Goal: Answer question/provide support: Share knowledge or assist other users

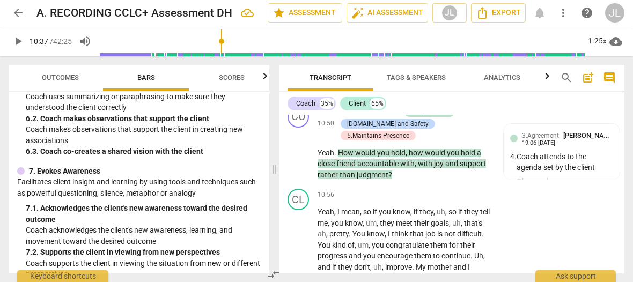
scroll to position [2328, 0]
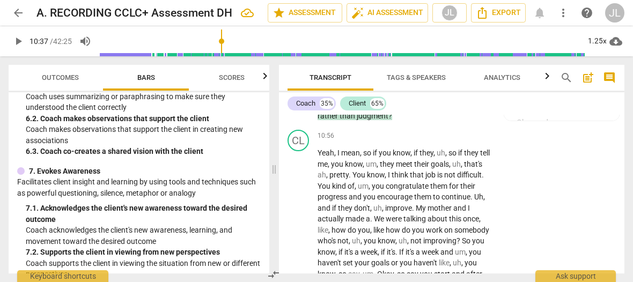
drag, startPoint x: 621, startPoint y: 145, endPoint x: 631, endPoint y: 109, distance: 37.2
click at [631, 109] on div "Transcript Tags & Speakers Analytics search post_add comment Coach 35% Client 6…" at bounding box center [454, 169] width 359 height 226
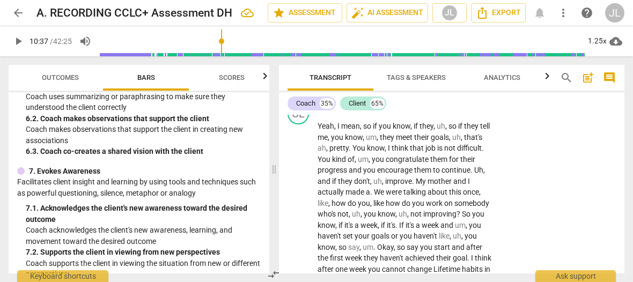
scroll to position [2382, 0]
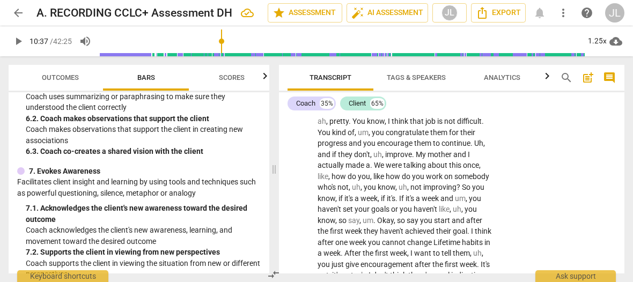
click at [345, 115] on span "you" at bounding box center [338, 110] width 14 height 9
click at [353, 126] on span "." at bounding box center [351, 121] width 4 height 9
type input "667"
click at [416, 159] on span "." at bounding box center [414, 154] width 4 height 9
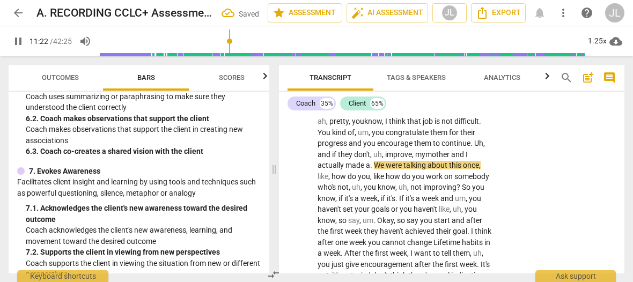
click at [373, 170] on span "." at bounding box center [372, 165] width 4 height 9
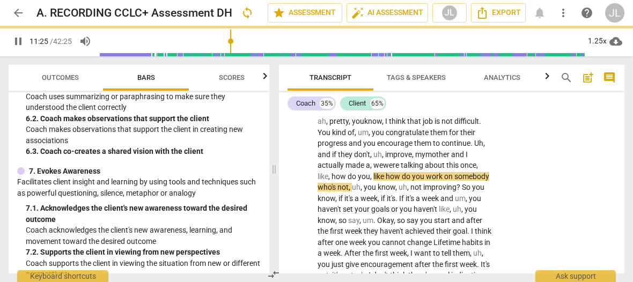
click at [374, 170] on span "we" at bounding box center [379, 165] width 10 height 9
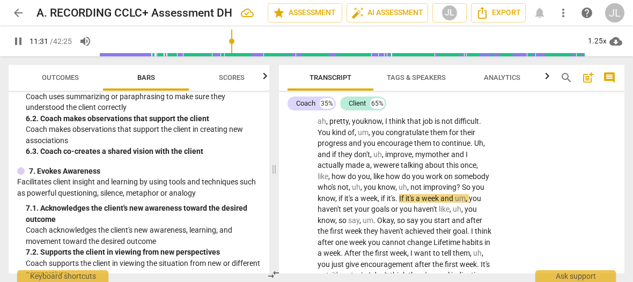
click at [21, 43] on span "pause" at bounding box center [18, 41] width 13 height 13
click at [462, 192] on span "So" at bounding box center [467, 187] width 10 height 9
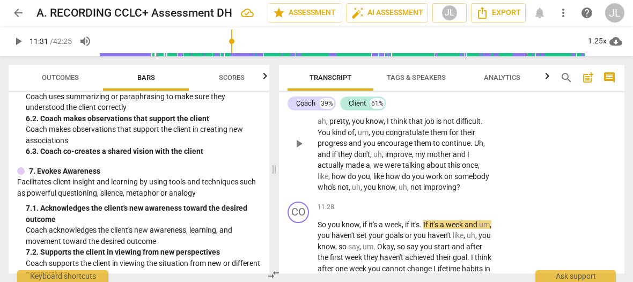
click at [349, 148] on span "progress" at bounding box center [333, 143] width 31 height 9
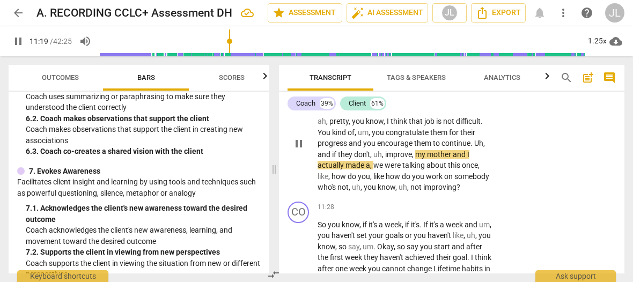
click at [299, 150] on span "pause" at bounding box center [298, 143] width 13 height 13
click at [423, 192] on span "improving" at bounding box center [439, 187] width 33 height 9
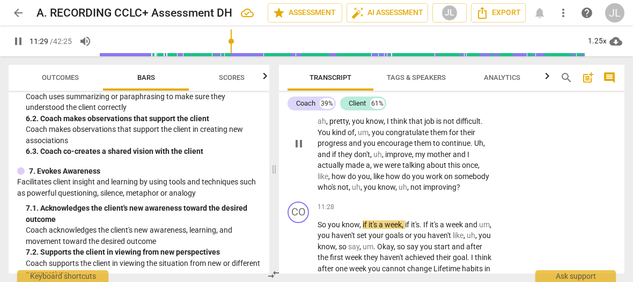
click at [297, 150] on span "pause" at bounding box center [298, 143] width 13 height 13
type input "690"
click at [318, 229] on span "So" at bounding box center [323, 225] width 10 height 9
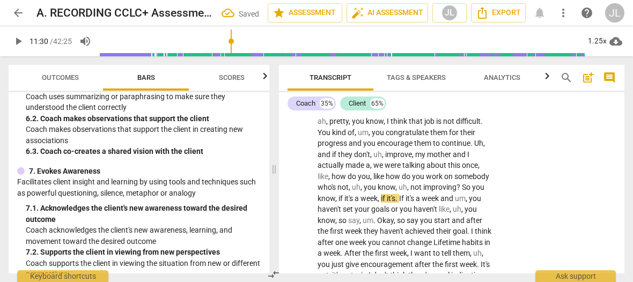
click at [345, 203] on span "if" at bounding box center [342, 198] width 6 height 9
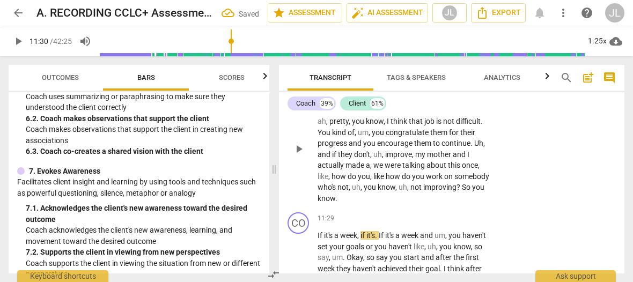
click at [401, 204] on p "Yeah , I mean , so if you know , if they , uh , so if they tell me , you know ,…" at bounding box center [405, 149] width 174 height 110
click at [318, 240] on span "If" at bounding box center [321, 235] width 6 height 9
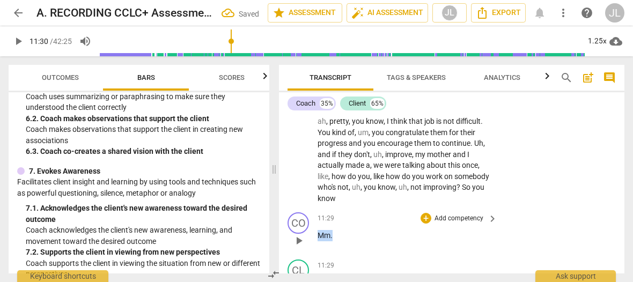
drag, startPoint x: 333, startPoint y: 245, endPoint x: 317, endPoint y: 245, distance: 16.1
click at [317, 245] on div "CO play_arrow pause 11:29 + Add competency keyboard_arrow_right Mm ." at bounding box center [452, 231] width 346 height 47
click at [340, 232] on div "+" at bounding box center [342, 231] width 11 height 11
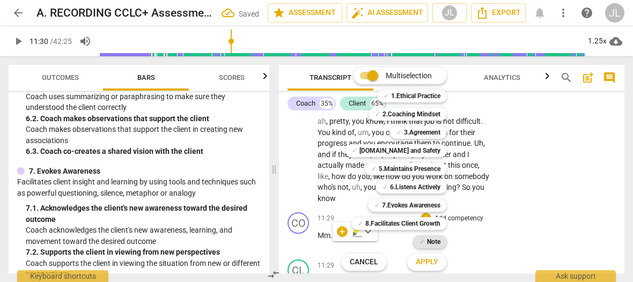
click at [441, 242] on div "✓ Note" at bounding box center [430, 242] width 34 height 13
click at [433, 258] on span "Apply" at bounding box center [427, 262] width 23 height 11
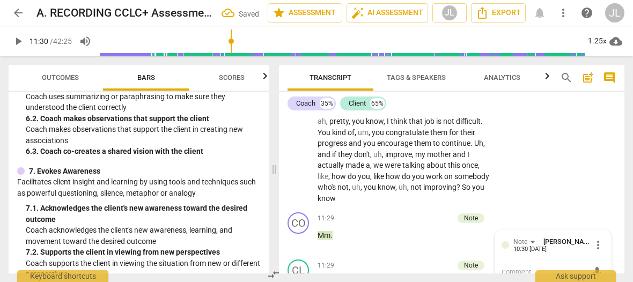
scroll to position [2470, 0]
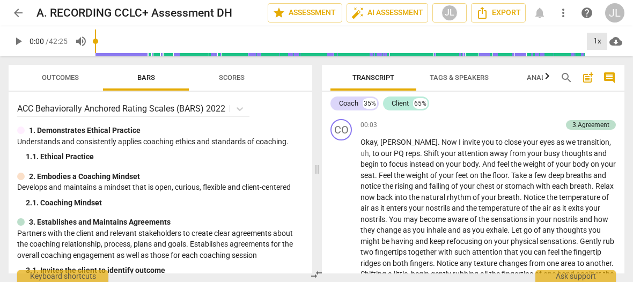
click at [594, 41] on div "1x" at bounding box center [597, 41] width 20 height 17
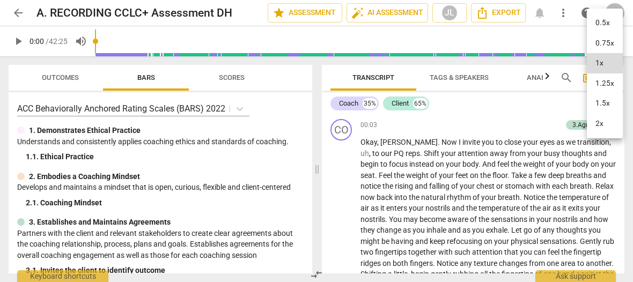
click at [598, 81] on li "1.25x" at bounding box center [605, 84] width 36 height 20
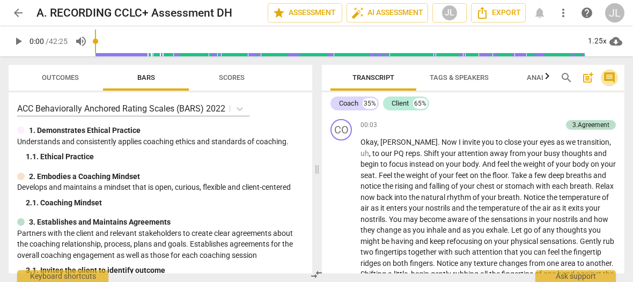
click at [608, 80] on span "comment" at bounding box center [609, 77] width 13 height 13
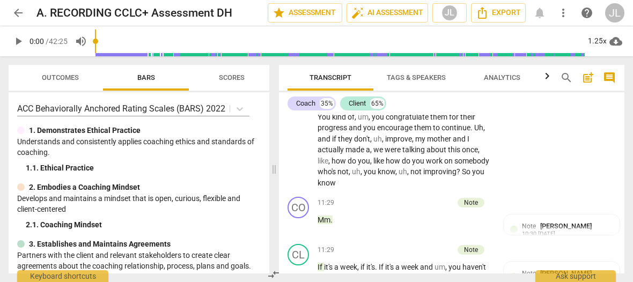
scroll to position [2505, 0]
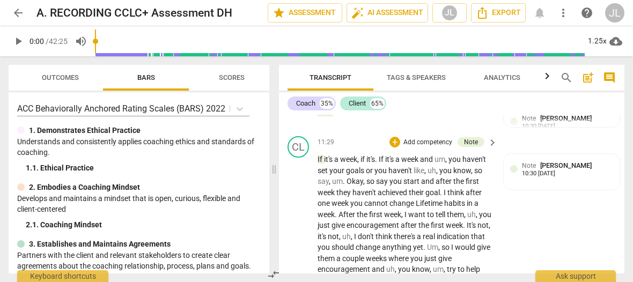
click at [330, 164] on span "it's" at bounding box center [329, 159] width 10 height 9
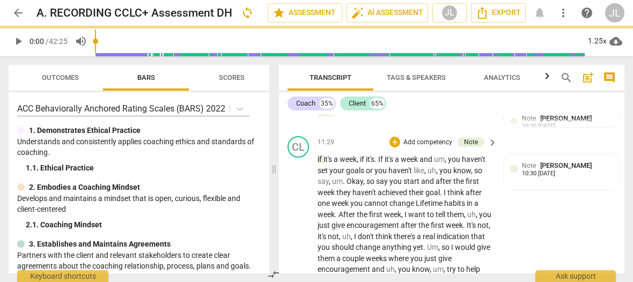
click at [378, 164] on span "." at bounding box center [377, 159] width 4 height 9
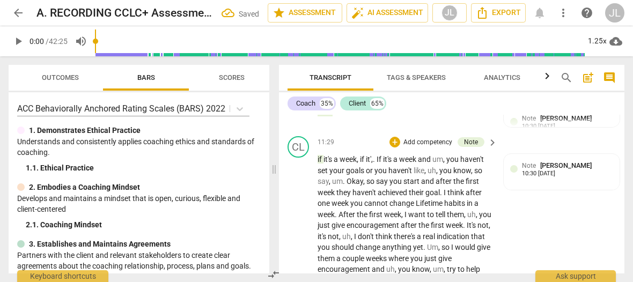
click at [342, 164] on span "week" at bounding box center [348, 159] width 17 height 9
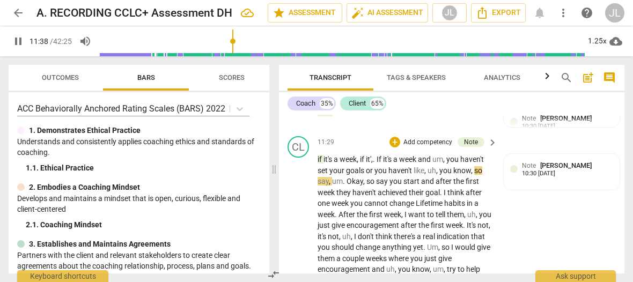
click at [345, 186] on span "." at bounding box center [345, 181] width 4 height 9
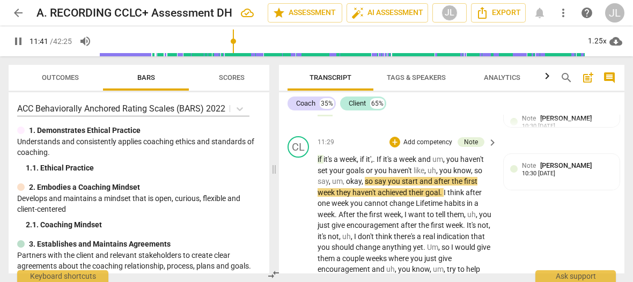
click at [349, 186] on span "okay" at bounding box center [354, 181] width 16 height 9
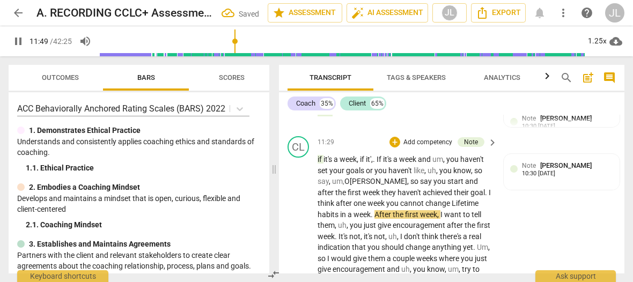
click at [452, 208] on span "Lifetime" at bounding box center [465, 203] width 27 height 9
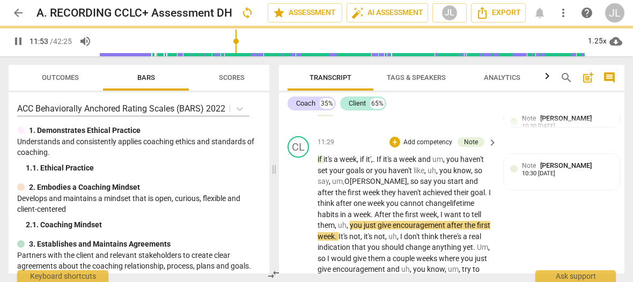
click at [386, 208] on span "you" at bounding box center [393, 203] width 14 height 9
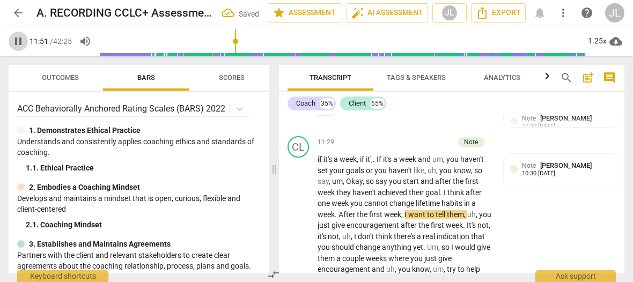
click at [19, 45] on span "pause" at bounding box center [18, 41] width 13 height 13
type input "711"
click at [405, 219] on span "," at bounding box center [402, 214] width 3 height 9
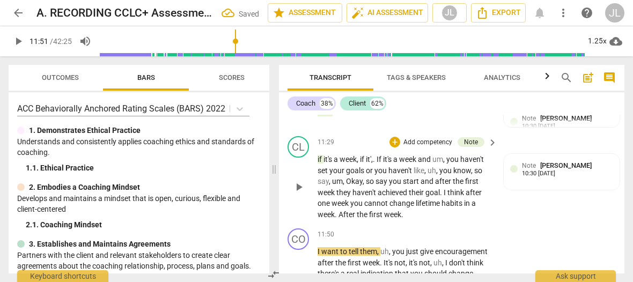
click at [404, 219] on span "." at bounding box center [402, 214] width 2 height 9
click at [319, 256] on span "I" at bounding box center [320, 251] width 4 height 9
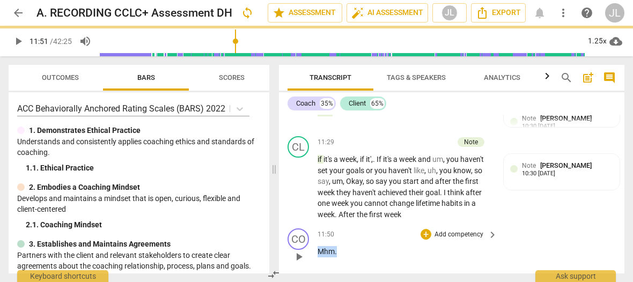
drag, startPoint x: 338, startPoint y: 262, endPoint x: 318, endPoint y: 264, distance: 20.5
click at [318, 258] on p "Mhm ." at bounding box center [405, 251] width 174 height 11
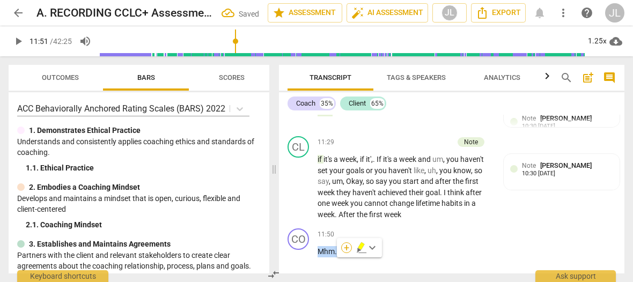
click at [345, 248] on div "+" at bounding box center [346, 248] width 11 height 11
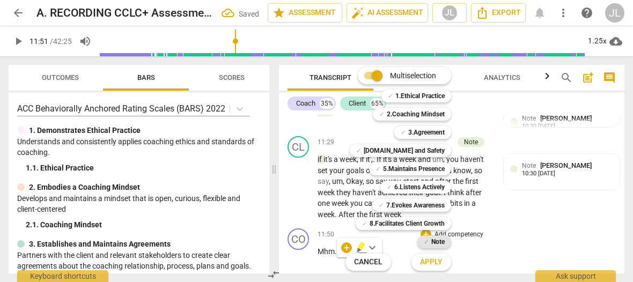
click at [434, 242] on b "Note" at bounding box center [437, 242] width 13 height 13
click at [434, 269] on button "Apply" at bounding box center [432, 262] width 40 height 19
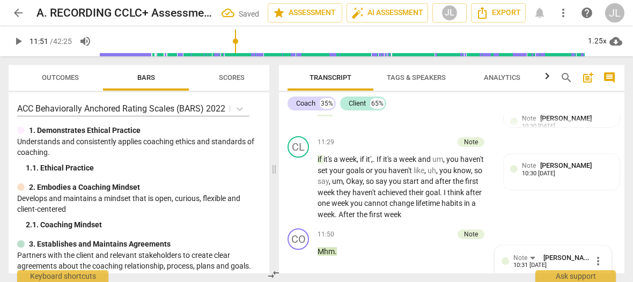
scroll to position [2609, 0]
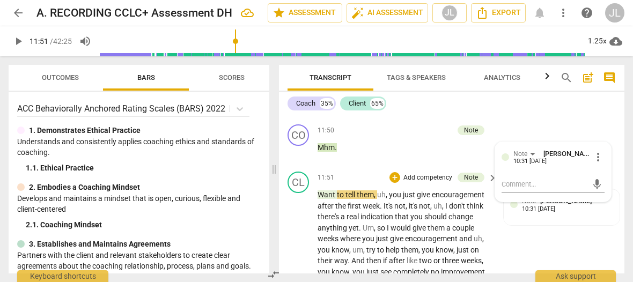
click at [338, 199] on span "to" at bounding box center [341, 195] width 9 height 9
click at [384, 199] on span "uh" at bounding box center [385, 195] width 9 height 9
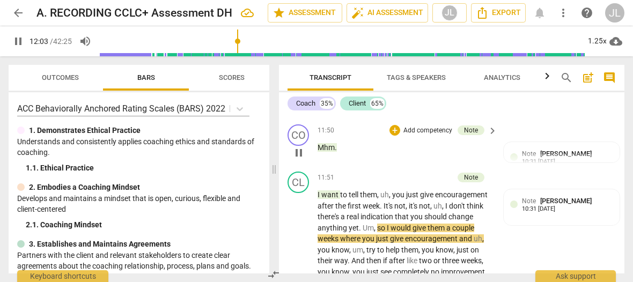
click at [298, 159] on span "pause" at bounding box center [298, 153] width 13 height 13
type input "725"
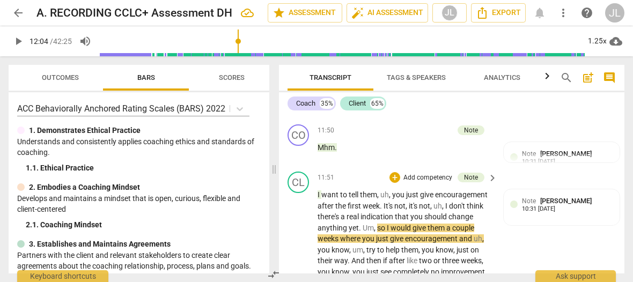
click at [363, 232] on span "Um" at bounding box center [368, 228] width 11 height 9
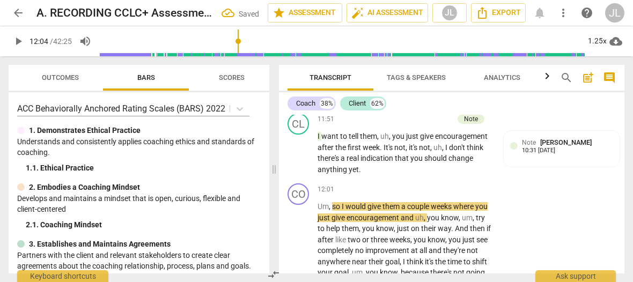
scroll to position [2722, 0]
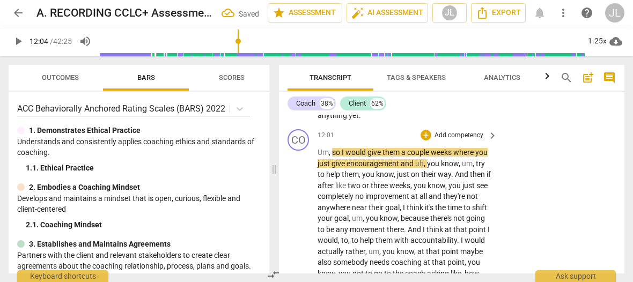
click at [319, 157] on span "Um" at bounding box center [323, 152] width 11 height 9
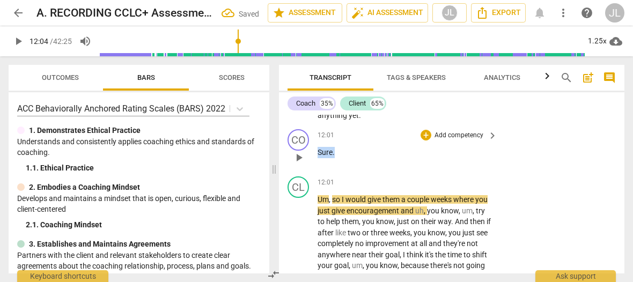
drag, startPoint x: 328, startPoint y: 160, endPoint x: 318, endPoint y: 160, distance: 10.7
click at [318, 158] on p "Sure ." at bounding box center [405, 152] width 174 height 11
click at [339, 148] on div "+" at bounding box center [344, 148] width 11 height 11
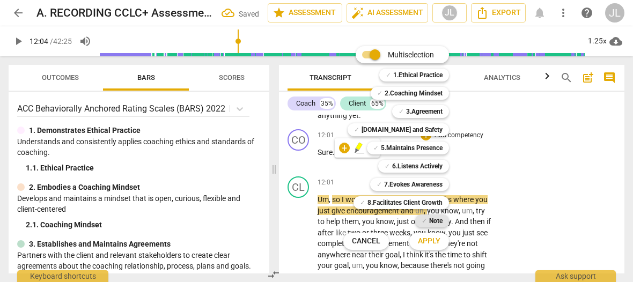
click at [437, 223] on b "Note" at bounding box center [435, 221] width 13 height 13
click at [435, 239] on span "Apply" at bounding box center [429, 241] width 23 height 11
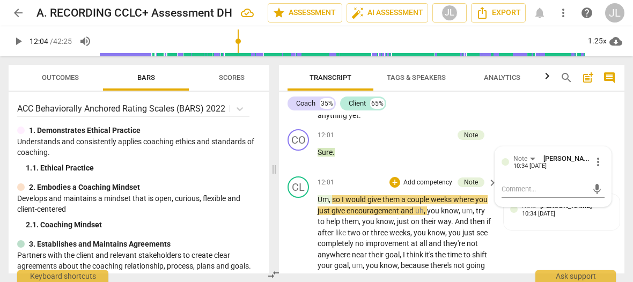
click at [334, 204] on span "so" at bounding box center [337, 199] width 10 height 9
click at [363, 215] on span "encouragement" at bounding box center [374, 211] width 54 height 9
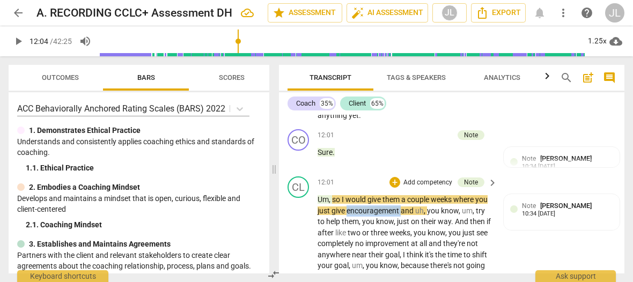
click at [363, 215] on span "encouragement" at bounding box center [374, 211] width 54 height 9
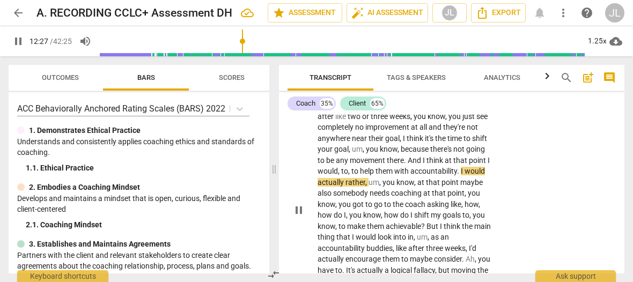
scroll to position [2850, 0]
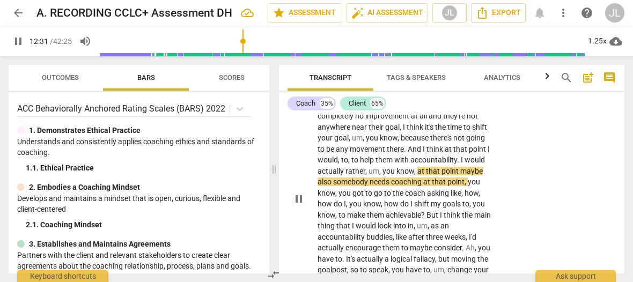
click at [301, 206] on span "pause" at bounding box center [298, 199] width 13 height 13
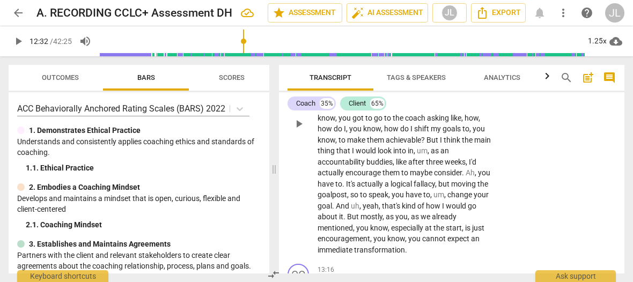
scroll to position [2925, 0]
click at [15, 40] on span "play_arrow" at bounding box center [18, 41] width 13 height 13
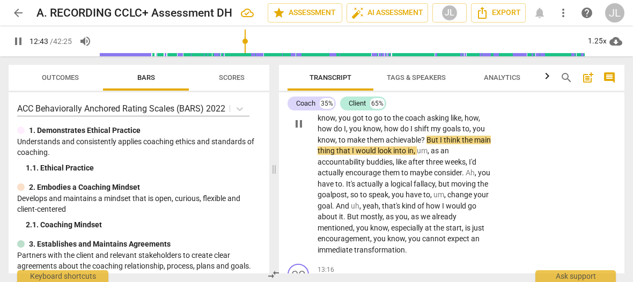
click at [485, 167] on p "Um , so I would give them a couple weeks where you just give encouragement and …" at bounding box center [405, 123] width 174 height 264
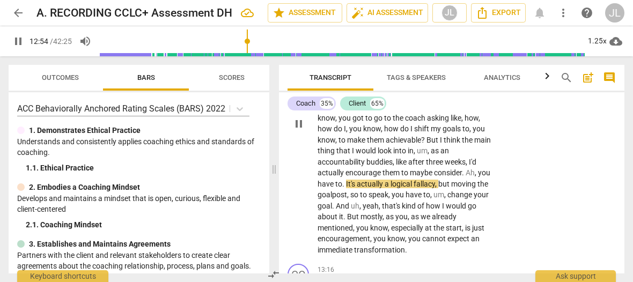
click at [462, 177] on span "." at bounding box center [464, 173] width 4 height 9
type input "775"
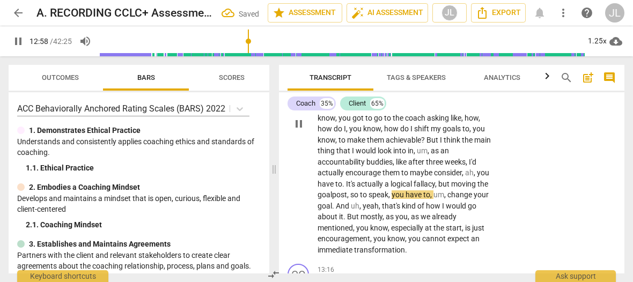
click at [346, 188] on span "." at bounding box center [344, 184] width 4 height 9
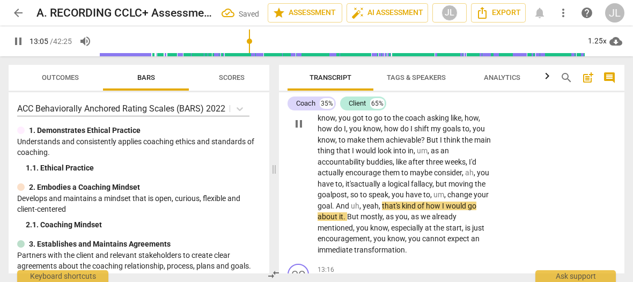
click at [336, 210] on span "." at bounding box center [334, 206] width 4 height 9
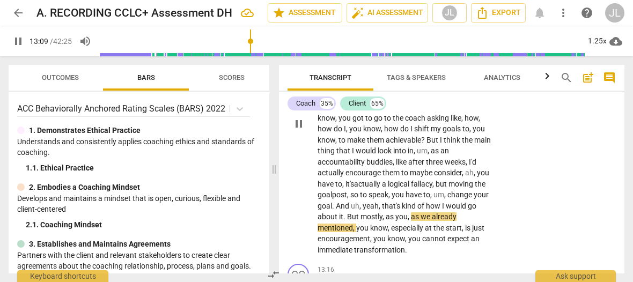
click at [387, 243] on span "you" at bounding box center [381, 239] width 14 height 9
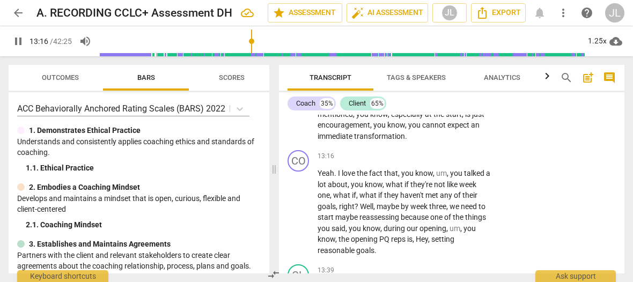
scroll to position [3041, 0]
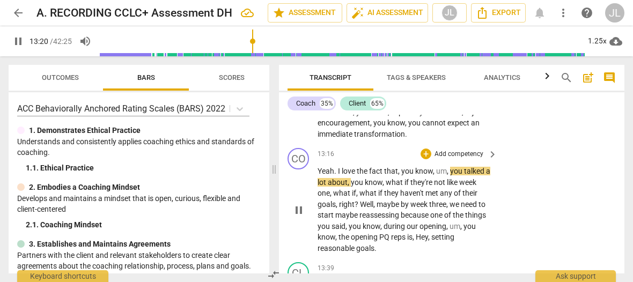
click at [299, 217] on span "pause" at bounding box center [298, 210] width 13 height 13
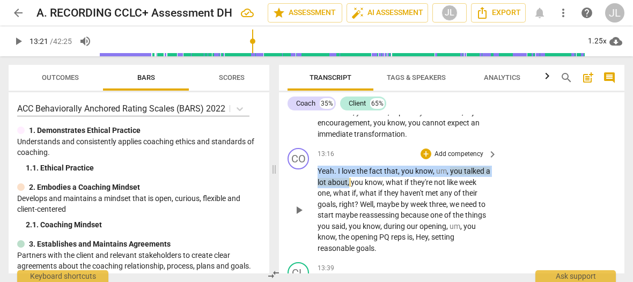
drag, startPoint x: 355, startPoint y: 203, endPoint x: 316, endPoint y: 190, distance: 41.8
click at [316, 190] on div "CO play_arrow pause 13:16 + Add competency keyboard_arrow_right Yeah . I love t…" at bounding box center [452, 201] width 346 height 114
click at [367, 187] on div "+" at bounding box center [366, 189] width 11 height 11
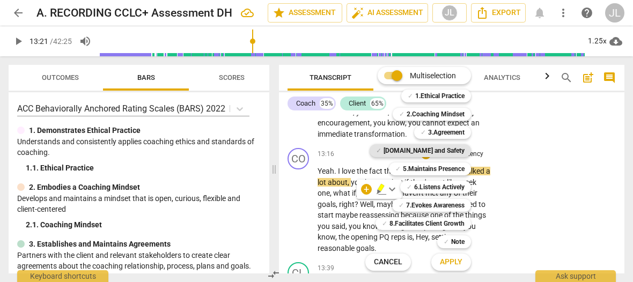
click at [445, 152] on b "[DOMAIN_NAME] and Safety" at bounding box center [424, 150] width 81 height 13
click at [459, 260] on span "Apply" at bounding box center [451, 262] width 23 height 11
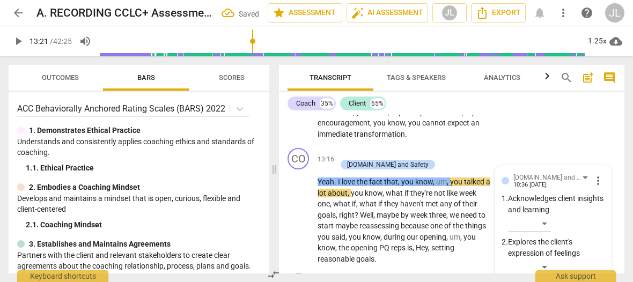
scroll to position [3209, 0]
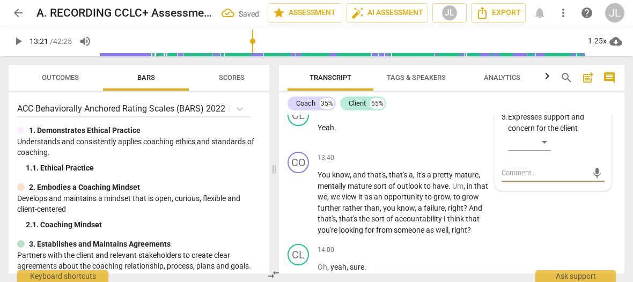
click at [529, 240] on div "CO play_arrow pause 13:40 + Add competency keyboard_arrow_right You know , and …" at bounding box center [452, 194] width 346 height 92
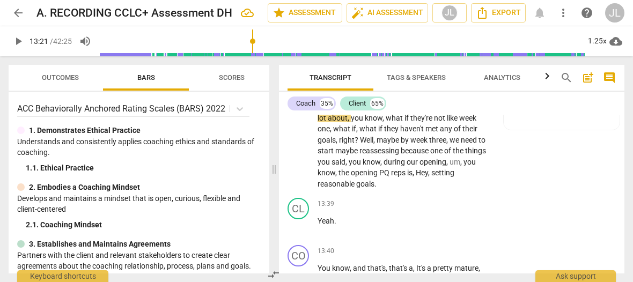
scroll to position [3061, 0]
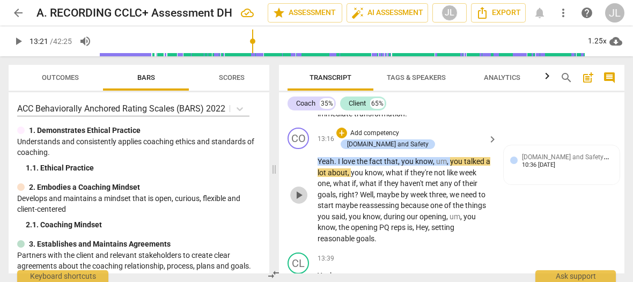
click at [299, 202] on span "play_arrow" at bounding box center [298, 195] width 13 height 13
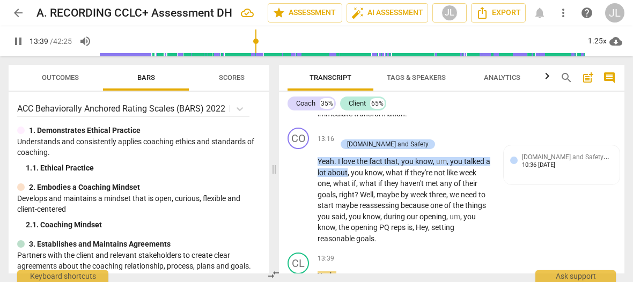
scroll to position [3228, 0]
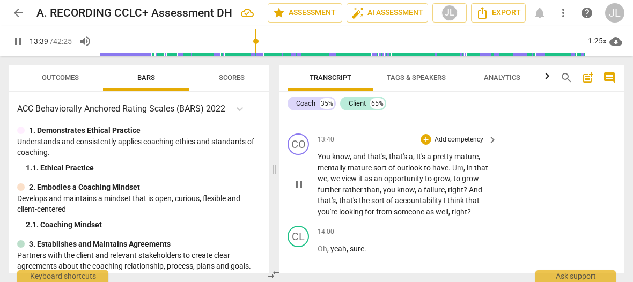
click at [297, 213] on div "play_arrow pause" at bounding box center [303, 184] width 27 height 59
click at [302, 191] on span "pause" at bounding box center [298, 184] width 13 height 13
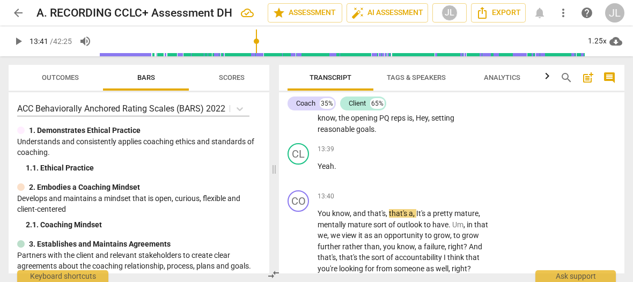
scroll to position [3116, 0]
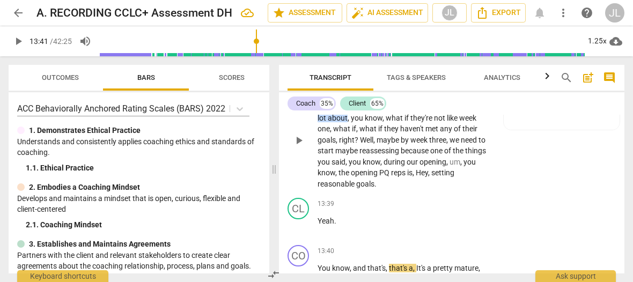
click at [384, 177] on span "PQ" at bounding box center [385, 173] width 12 height 9
click at [298, 147] on span "pause" at bounding box center [298, 140] width 13 height 13
click at [298, 147] on span "play_arrow" at bounding box center [298, 140] width 13 height 13
click at [298, 147] on span "pause" at bounding box center [298, 140] width 13 height 13
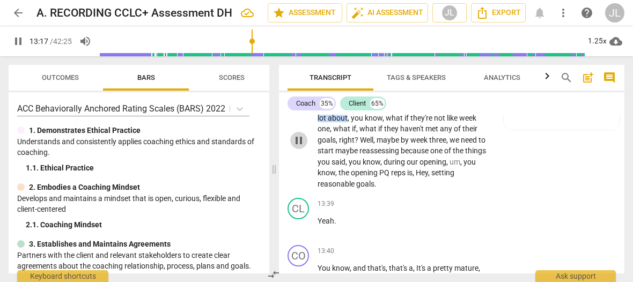
type input "798"
drag, startPoint x: 425, startPoint y: 182, endPoint x: 418, endPoint y: 182, distance: 7.5
click at [418, 177] on span "Hey" at bounding box center [422, 173] width 12 height 9
click at [381, 189] on p "Yeah . I love the fact that , you know , um , you talked a lot about , you know…" at bounding box center [405, 145] width 174 height 88
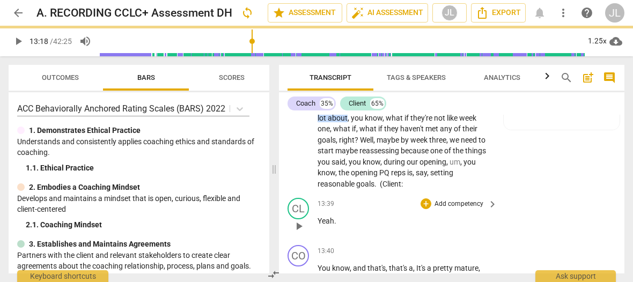
click at [318, 225] on span "Yeah" at bounding box center [326, 221] width 17 height 9
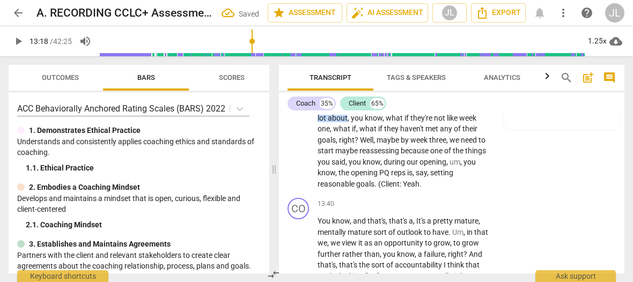
scroll to position [3069, 0]
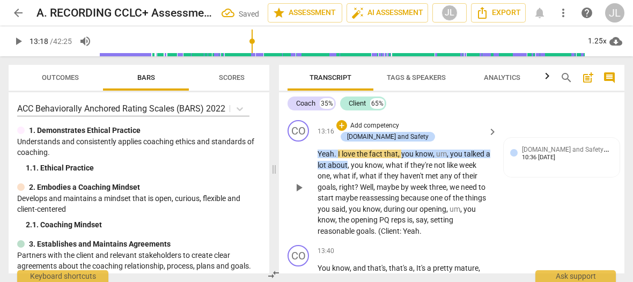
click at [424, 237] on p "Yeah . I love the fact that , you know , um , you talked a lot about , you know…" at bounding box center [405, 193] width 174 height 88
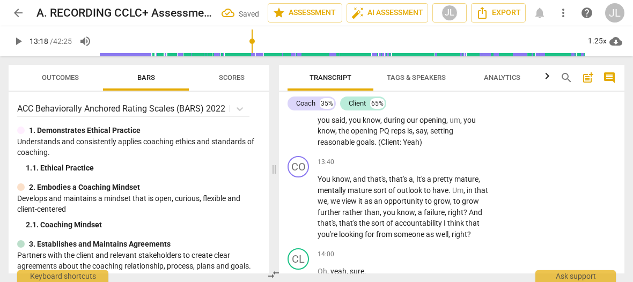
scroll to position [3130, 0]
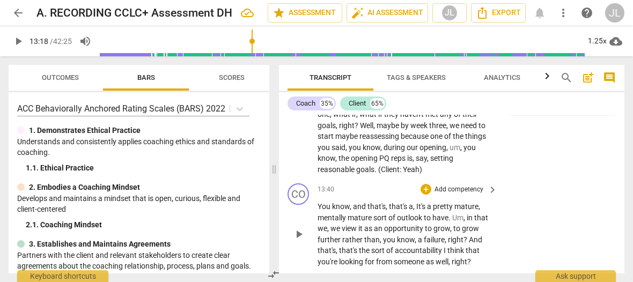
click at [318, 211] on span "You" at bounding box center [325, 206] width 14 height 9
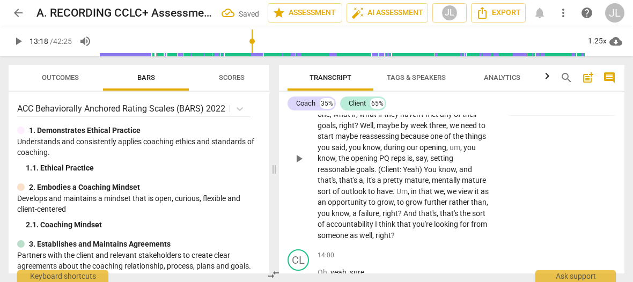
click at [429, 174] on span "You" at bounding box center [431, 169] width 14 height 9
click at [377, 174] on span "." at bounding box center [377, 169] width 4 height 9
click at [429, 174] on span "You" at bounding box center [430, 169] width 14 height 9
click at [430, 174] on span "ou" at bounding box center [431, 169] width 10 height 9
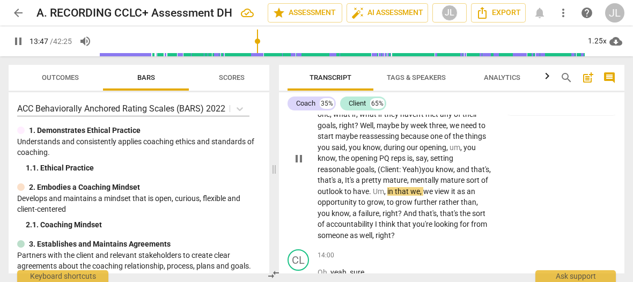
click at [299, 165] on span "pause" at bounding box center [298, 158] width 13 height 13
type input "828"
click at [395, 196] on span "." at bounding box center [395, 191] width 4 height 9
click at [298, 165] on span "play_arrow" at bounding box center [298, 158] width 13 height 13
click at [300, 165] on span "pause" at bounding box center [298, 158] width 13 height 13
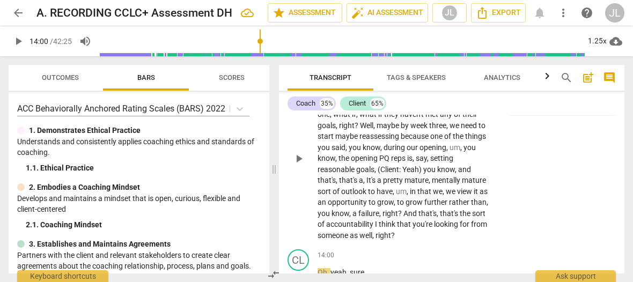
type input "841"
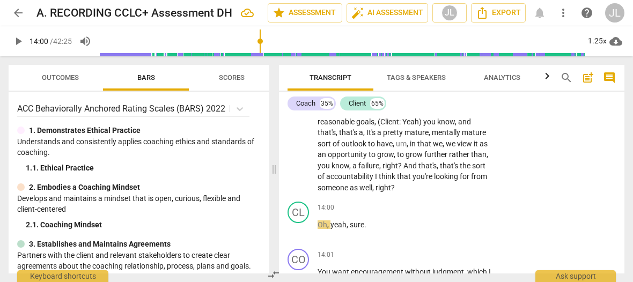
scroll to position [3150, 0]
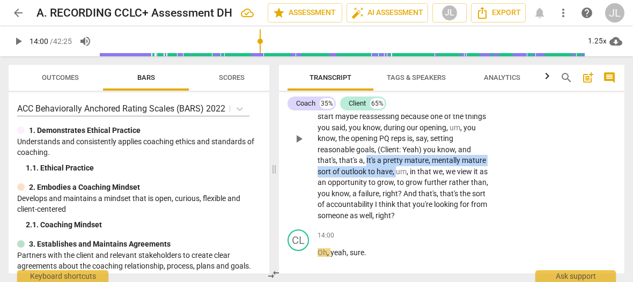
drag, startPoint x: 396, startPoint y: 183, endPoint x: 365, endPoint y: 170, distance: 33.4
click at [365, 170] on p "Yeah . I love the fact that , you know , um , you talked a lot about , you know…" at bounding box center [405, 144] width 174 height 154
click at [405, 167] on div "+" at bounding box center [405, 167] width 11 height 11
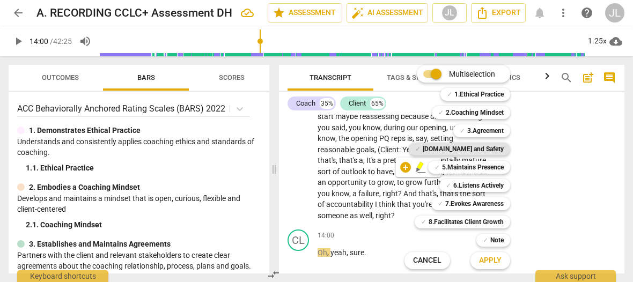
click at [470, 144] on b "[DOMAIN_NAME] and Safety" at bounding box center [463, 149] width 81 height 13
click at [485, 261] on span "Apply" at bounding box center [490, 260] width 23 height 11
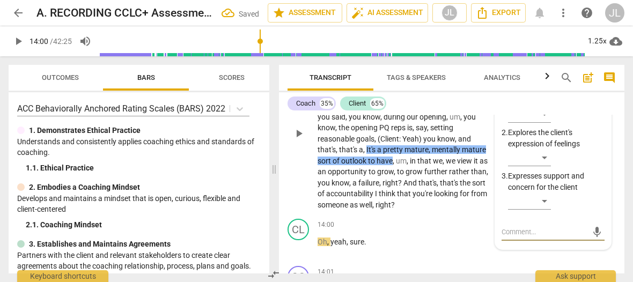
click at [295, 203] on div "play_arrow pause" at bounding box center [303, 133] width 27 height 147
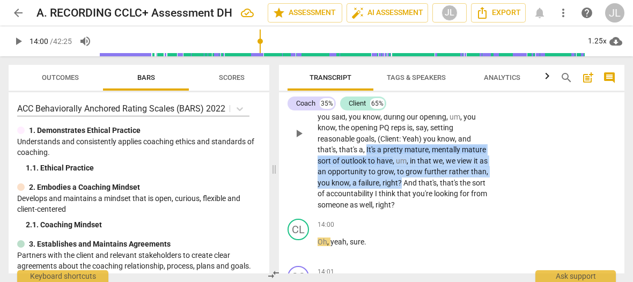
drag, startPoint x: 401, startPoint y: 202, endPoint x: 366, endPoint y: 172, distance: 46.8
click at [366, 172] on p "Yeah . I love the fact that , you know , um , you talked a lot about , you know…" at bounding box center [405, 133] width 174 height 154
click at [413, 187] on div "+" at bounding box center [412, 189] width 11 height 11
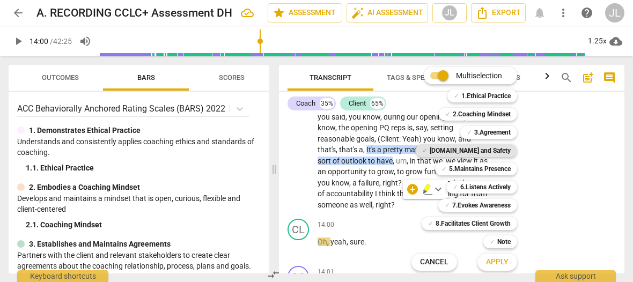
click at [489, 146] on b "[DOMAIN_NAME] and Safety" at bounding box center [470, 150] width 81 height 13
click at [502, 264] on span "Apply" at bounding box center [497, 262] width 23 height 11
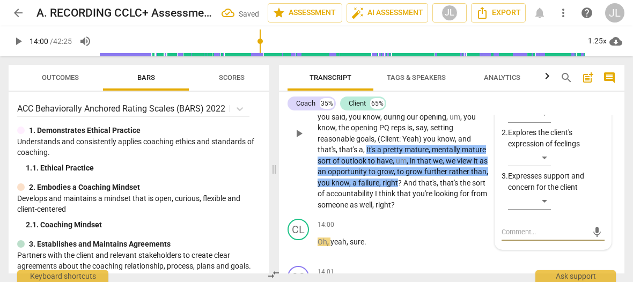
click at [289, 210] on div "CO play_arrow pause" at bounding box center [303, 125] width 30 height 172
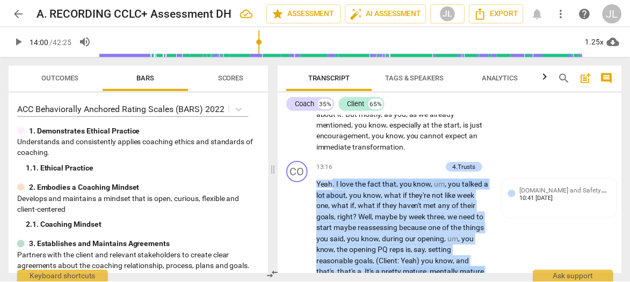
scroll to position [2997, 0]
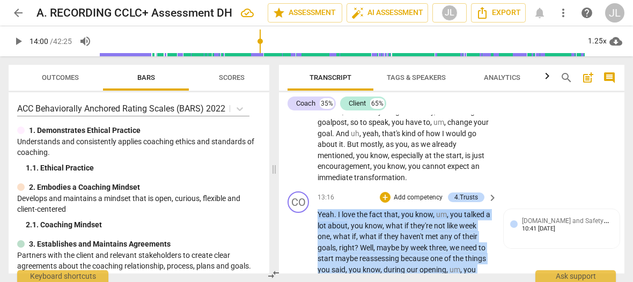
drag, startPoint x: 401, startPoint y: 227, endPoint x: 318, endPoint y: 233, distance: 83.4
click at [318, 233] on p "Yeah . I love the fact that , you know , um , you talked a lot about , you know…" at bounding box center [405, 286] width 174 height 154
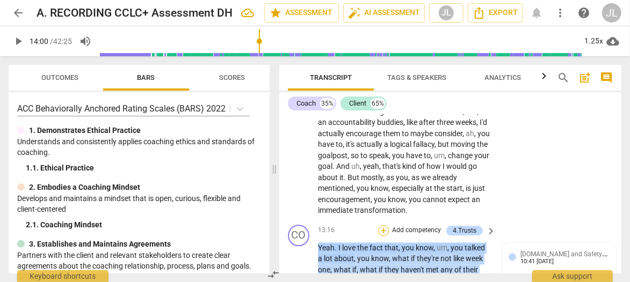
click at [381, 225] on div "+" at bounding box center [383, 230] width 11 height 11
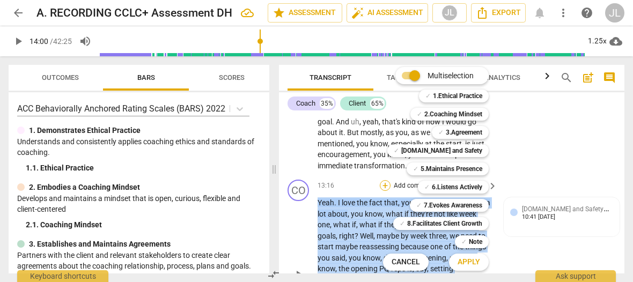
scroll to position [2997, 0]
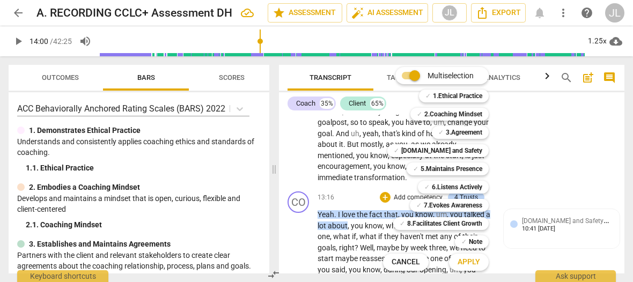
drag, startPoint x: 268, startPoint y: 109, endPoint x: 267, endPoint y: 127, distance: 18.3
click at [267, 127] on div at bounding box center [316, 141] width 633 height 282
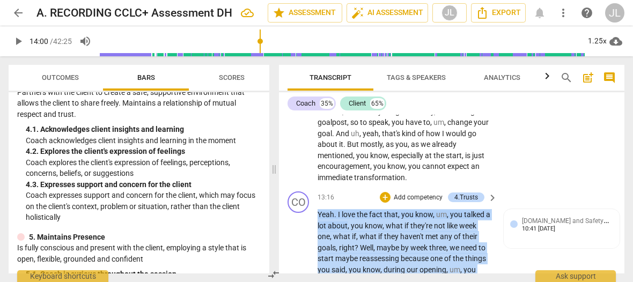
drag, startPoint x: 399, startPoint y: 252, endPoint x: 317, endPoint y: 238, distance: 83.2
click at [317, 238] on div "CO play_arrow pause 13:16 + Add competency 4.Trusts keyboard_arrow_right Yeah .…" at bounding box center [452, 277] width 346 height 180
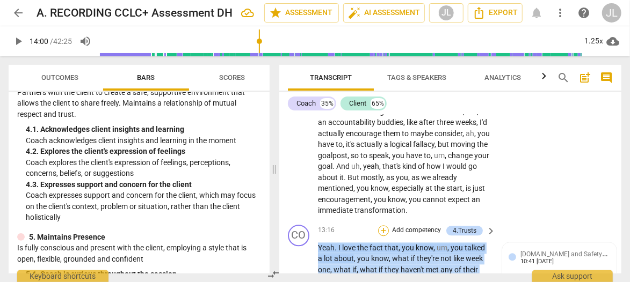
click at [380, 225] on div "+" at bounding box center [383, 230] width 11 height 11
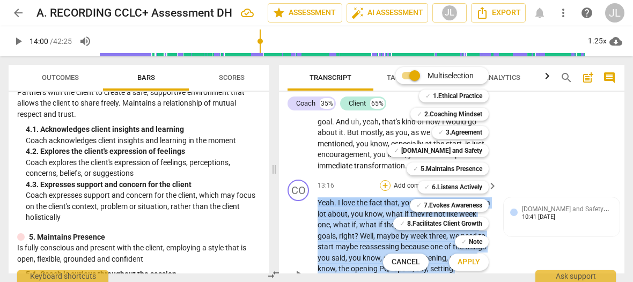
scroll to position [2997, 0]
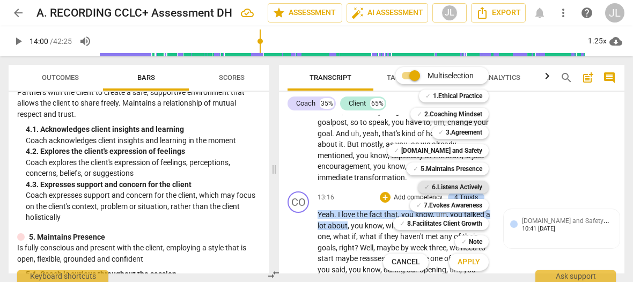
click at [459, 186] on b "6.Listens Actively" at bounding box center [457, 187] width 50 height 13
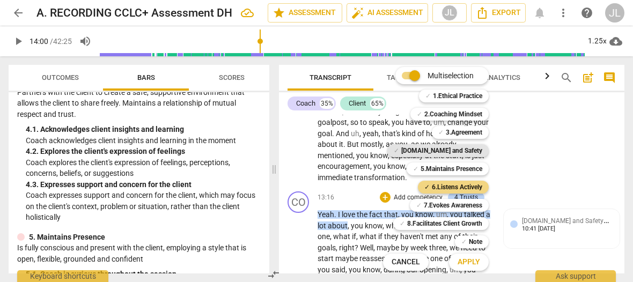
click at [454, 149] on b "[DOMAIN_NAME] and Safety" at bounding box center [441, 150] width 81 height 13
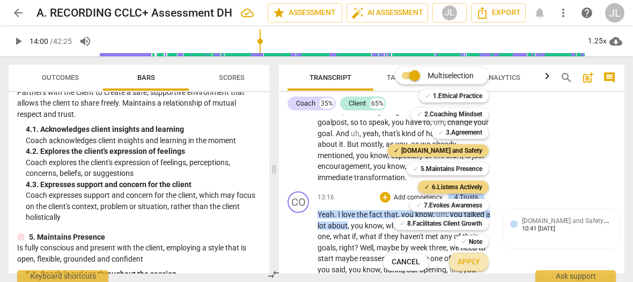
click at [467, 265] on span "Apply" at bounding box center [469, 262] width 23 height 11
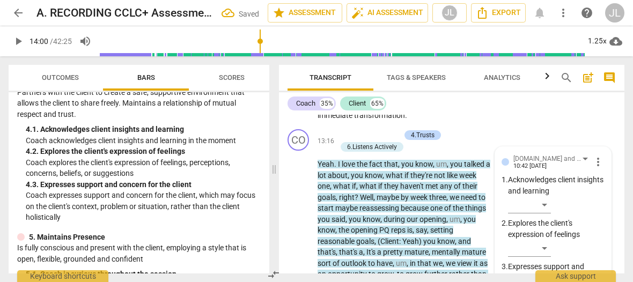
scroll to position [3213, 0]
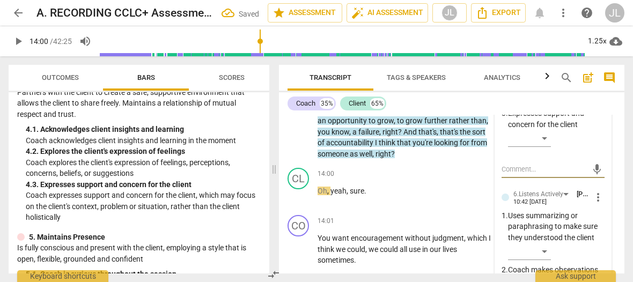
click at [597, 151] on div "​" at bounding box center [556, 140] width 97 height 21
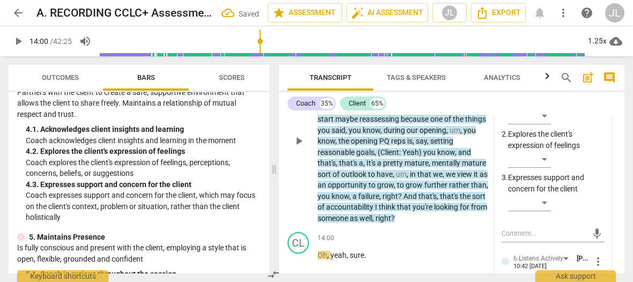
scroll to position [3127, 0]
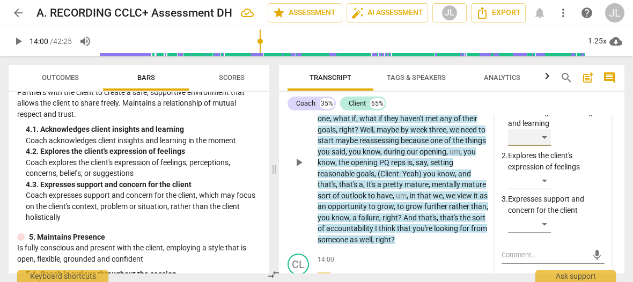
click at [543, 146] on div "​" at bounding box center [529, 137] width 43 height 17
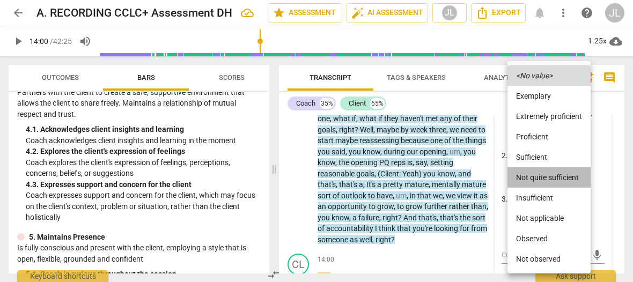
click at [543, 175] on li "Not quite sufficient" at bounding box center [549, 177] width 83 height 20
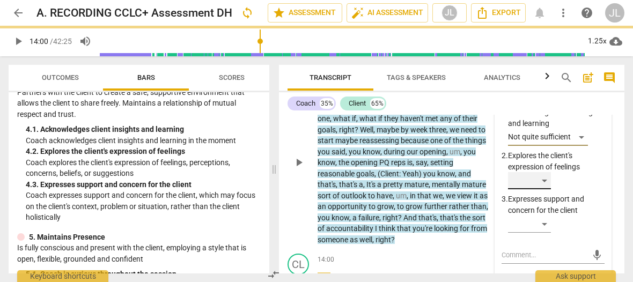
click at [544, 189] on div "​" at bounding box center [529, 180] width 43 height 17
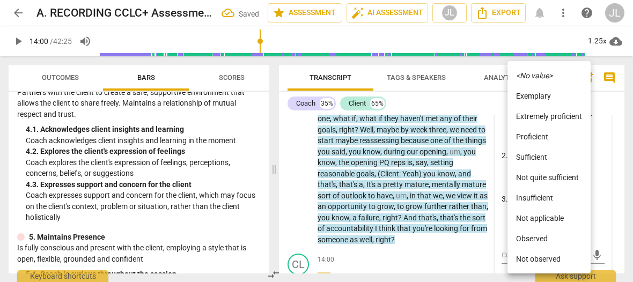
click at [553, 77] on li "<No value>" at bounding box center [549, 75] width 83 height 20
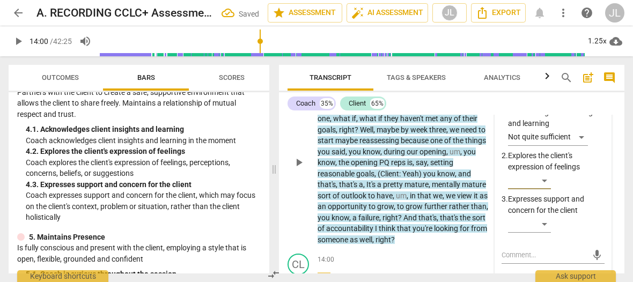
click at [605, 253] on div "[DOMAIN_NAME] and Safety [PERSON_NAME] 10:42 [DATE] more_vert 1. Acknowledges c…" at bounding box center [553, 275] width 116 height 393
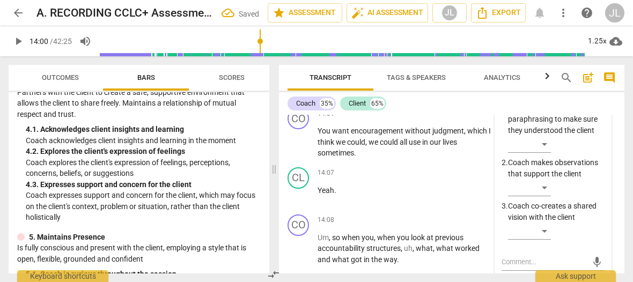
scroll to position [3342, 0]
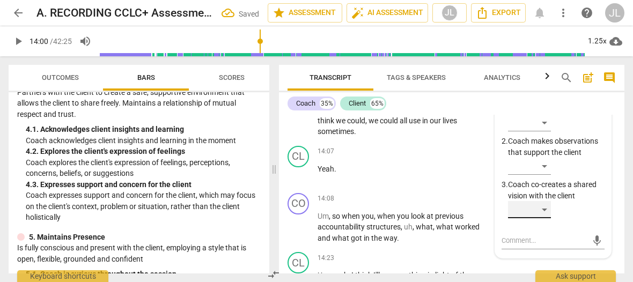
click at [544, 218] on div "​" at bounding box center [529, 209] width 43 height 17
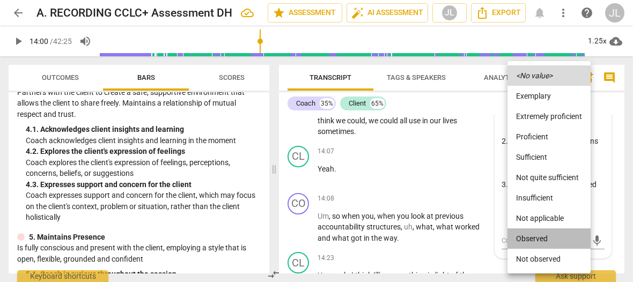
click at [543, 237] on li "Observed" at bounding box center [549, 239] width 83 height 20
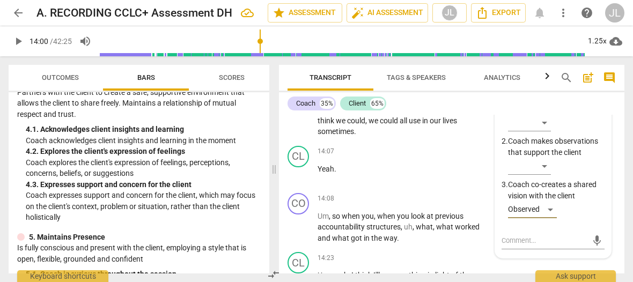
click at [599, 179] on div "​" at bounding box center [556, 168] width 97 height 21
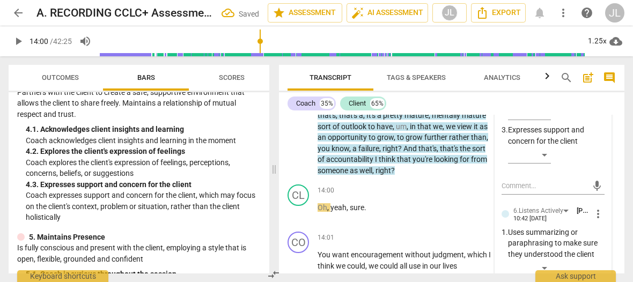
scroll to position [3192, 0]
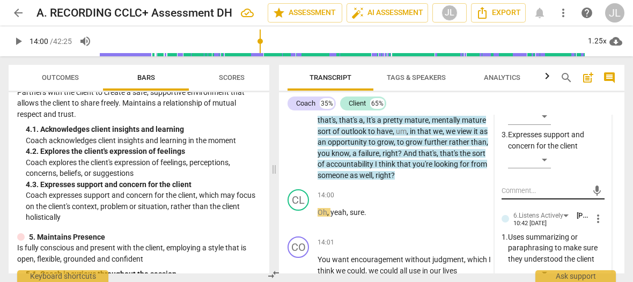
click at [506, 196] on textarea at bounding box center [545, 191] width 86 height 10
type textarea "N"
type textarea "No"
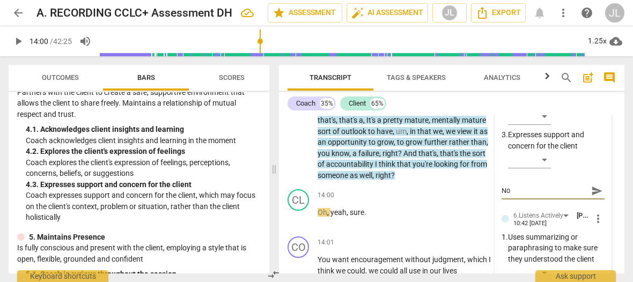
type textarea "Not"
type textarea "Note"
type textarea "Note:"
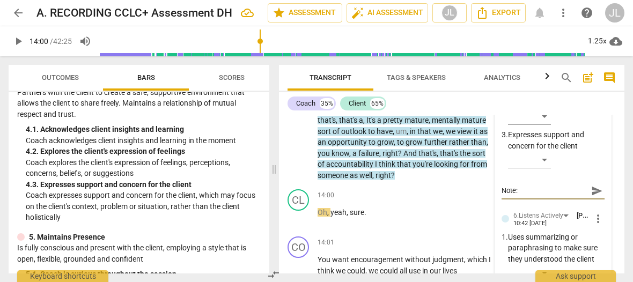
type textarea "Note:"
type textarea "Note: u"
type textarea "Note: us"
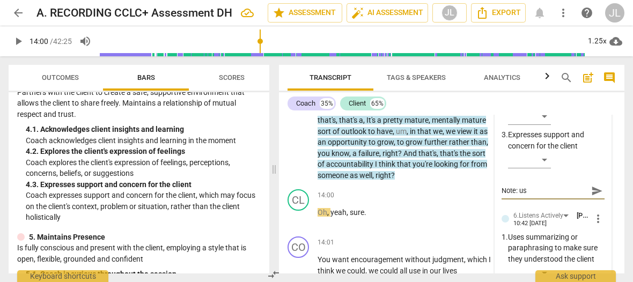
type textarea "Note: use"
type textarea "Note: use o"
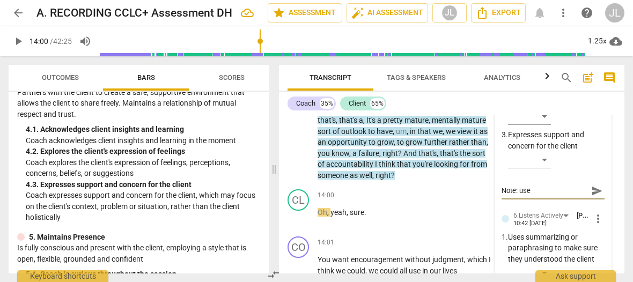
type textarea "Note: use o"
type textarea "Note: use of"
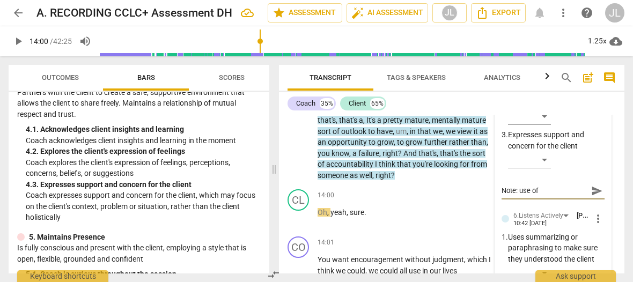
type textarea "Note: use of e"
type textarea "Note: use of ev"
type textarea "Note: use of eva"
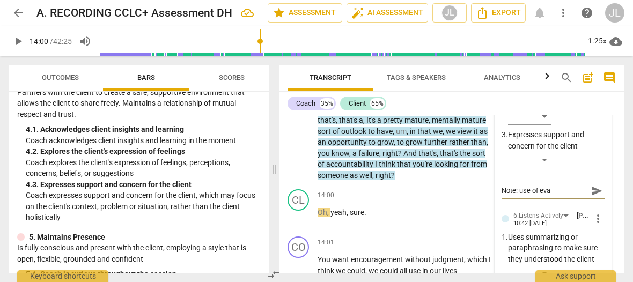
type textarea "Note: use of eval"
type textarea "Note: use of evalu"
type textarea "Note: use of evalua"
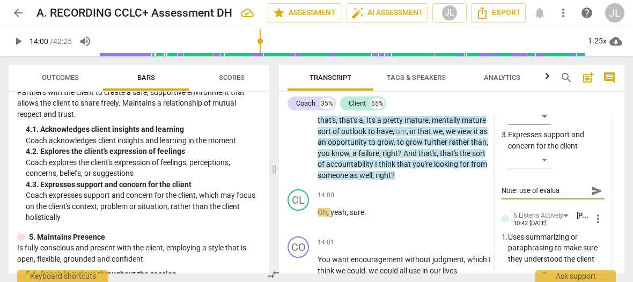
type textarea "Note: use of evaluat"
type textarea "Note: use of evaluati"
type textarea "Note: use of evaluativ"
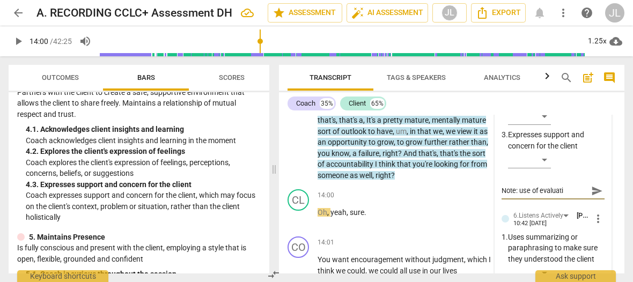
type textarea "Note: use of evaluativ"
type textarea "Note: use of evaluative"
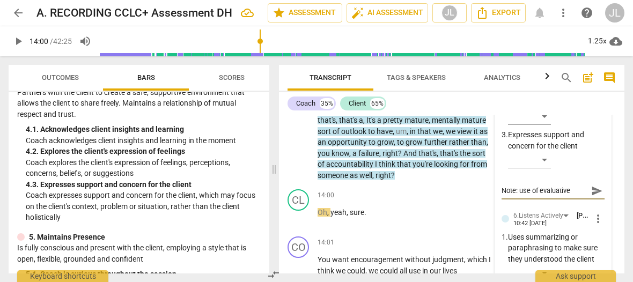
type textarea "Note: use of evaluative l"
type textarea "Note: use of evaluative la"
type textarea "Note: use of evaluative lan"
type textarea "Note: use of evaluative lang"
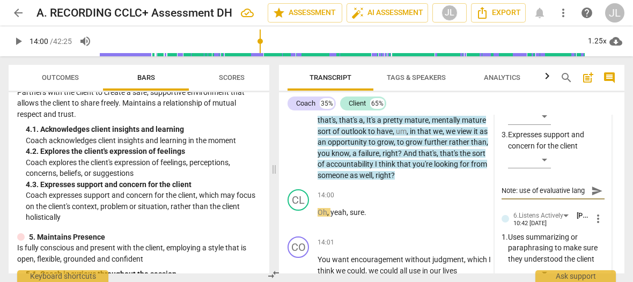
type textarea "Note: use of evaluative langu"
type textarea "Note: use of evaluative langua"
type textarea "Note: use of evaluative languag"
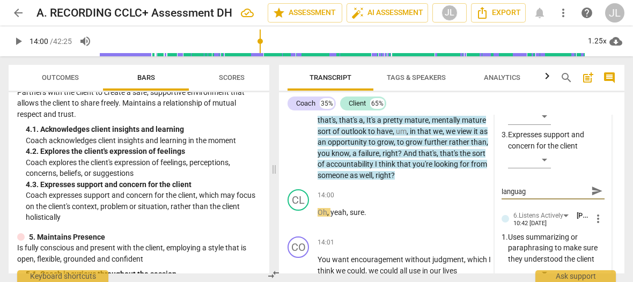
type textarea "Note: use of evaluative language"
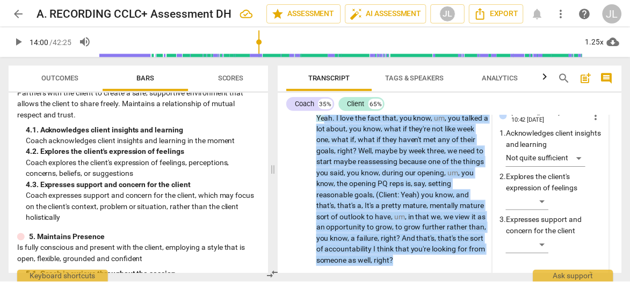
scroll to position [3026, 0]
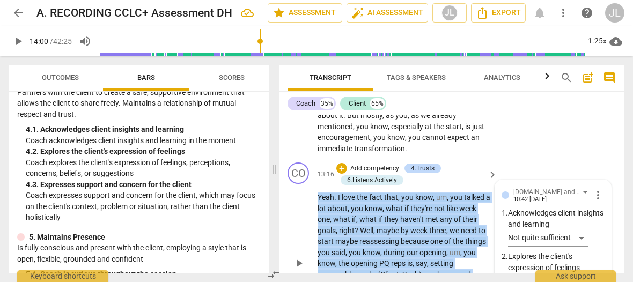
drag, startPoint x: 399, startPoint y: 196, endPoint x: 319, endPoint y: 221, distance: 84.2
click at [319, 221] on p "Yeah . I love the fact that , you know , um , you talked a lot about , you know…" at bounding box center [405, 269] width 174 height 154
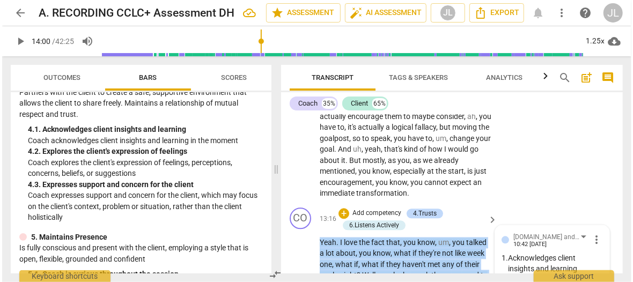
scroll to position [3038, 0]
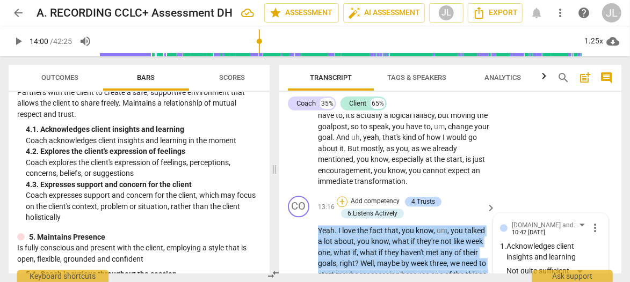
click at [339, 196] on div "+" at bounding box center [341, 201] width 11 height 11
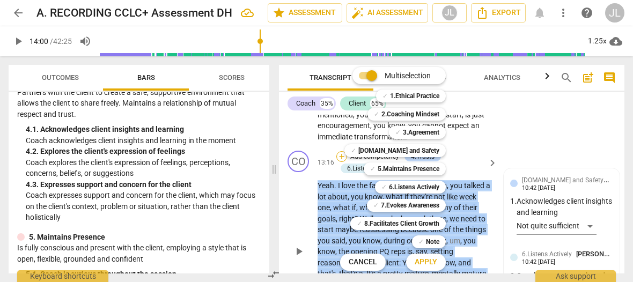
scroll to position [3026, 0]
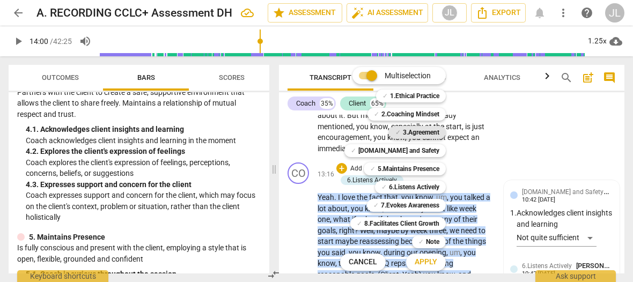
click at [425, 134] on b "3.Agreement" at bounding box center [421, 132] width 36 height 13
click at [433, 260] on span "Apply" at bounding box center [426, 262] width 23 height 11
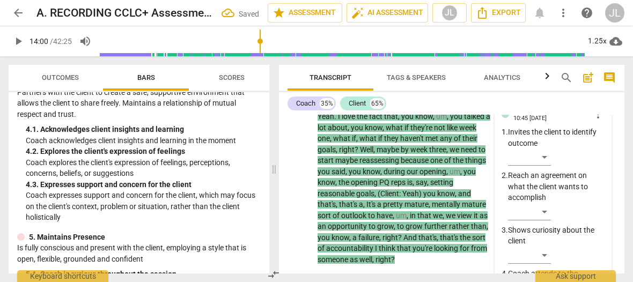
scroll to position [3264, 0]
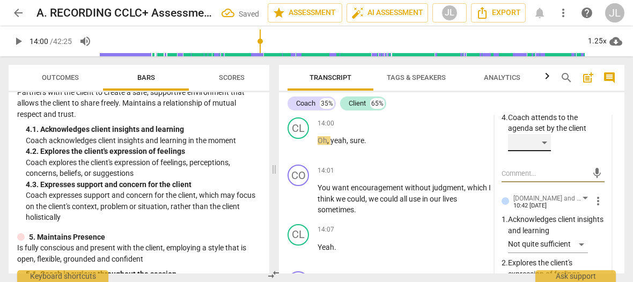
click at [545, 151] on div "​" at bounding box center [529, 142] width 43 height 17
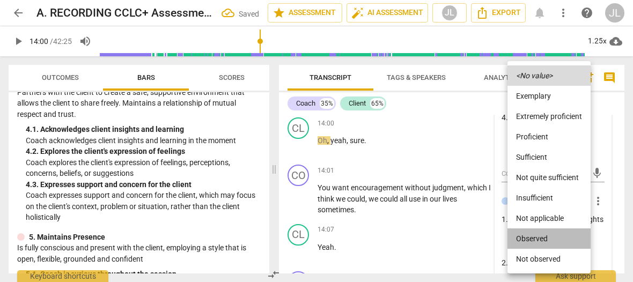
click at [542, 238] on li "Observed" at bounding box center [549, 239] width 83 height 20
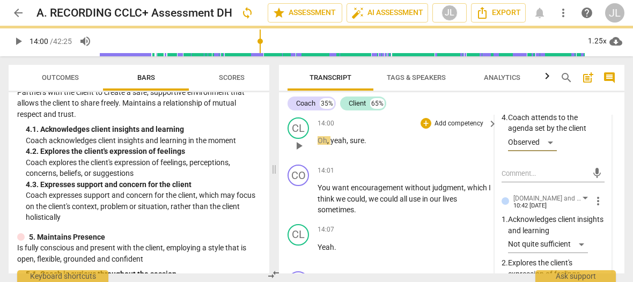
click at [298, 152] on span "play_arrow" at bounding box center [298, 146] width 13 height 13
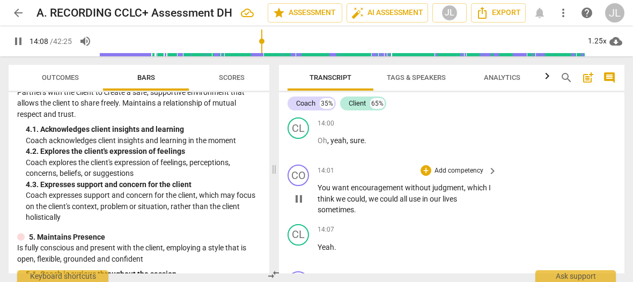
scroll to position [3459, 0]
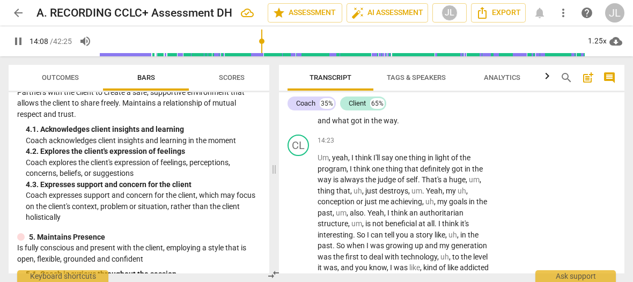
click at [297, 116] on span "pause" at bounding box center [298, 110] width 13 height 13
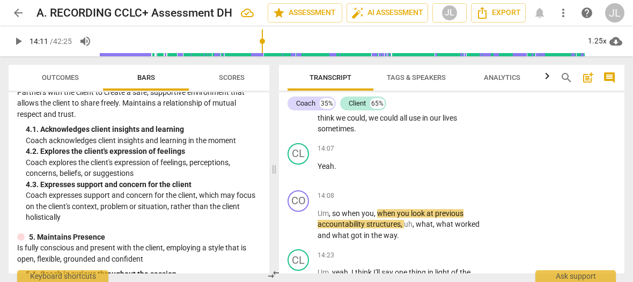
scroll to position [3317, 0]
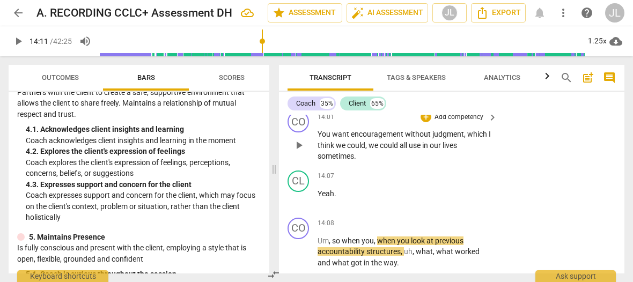
click at [367, 162] on p "You want encouragement without judgment , which I think we could , we could all…" at bounding box center [405, 145] width 174 height 33
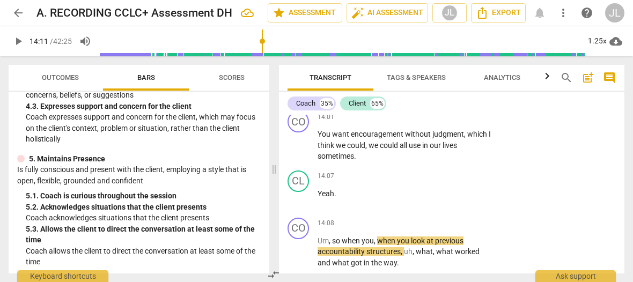
scroll to position [439, 0]
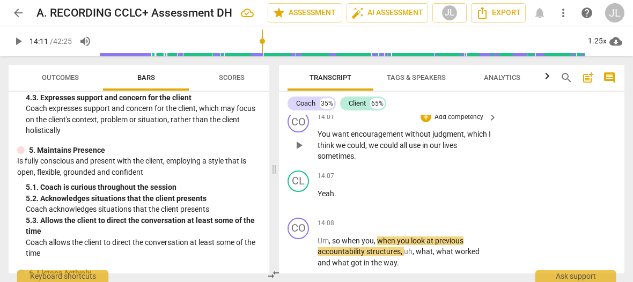
click at [598, 166] on div "CO play_arrow pause 14:01 + Add competency keyboard_arrow_right You want encour…" at bounding box center [452, 137] width 346 height 60
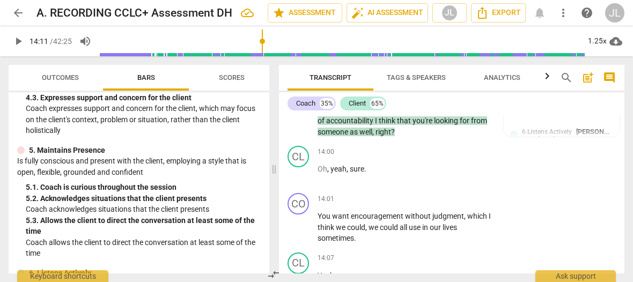
scroll to position [3154, 0]
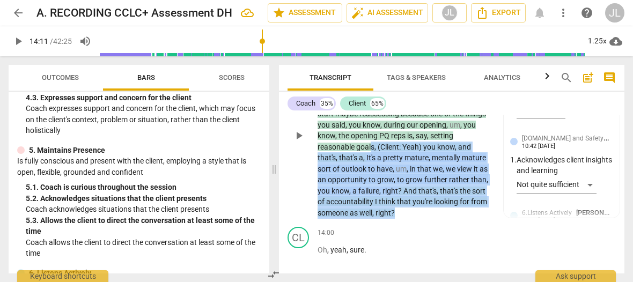
drag, startPoint x: 404, startPoint y: 229, endPoint x: 372, endPoint y: 169, distance: 67.7
click at [372, 169] on p "Yeah . I love the fact that , you know , um , you talked a lot about , you know…" at bounding box center [405, 141] width 174 height 154
click at [486, 240] on span "keyboard_arrow_right" at bounding box center [492, 233] width 13 height 13
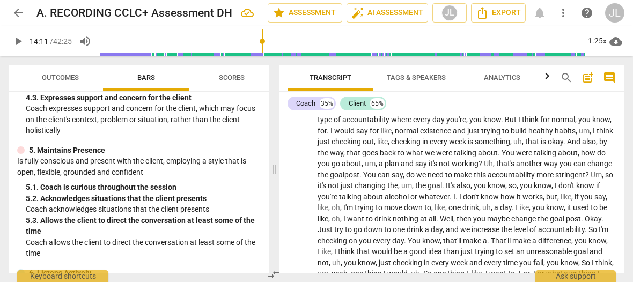
scroll to position [395, 0]
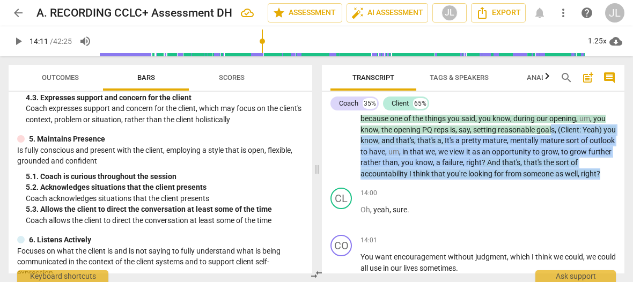
click at [608, 77] on span "comment" at bounding box center [609, 77] width 13 height 13
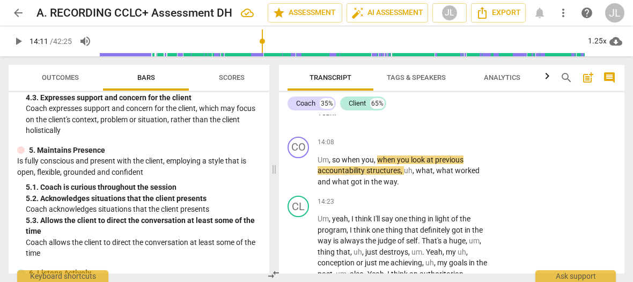
scroll to position [3236, 0]
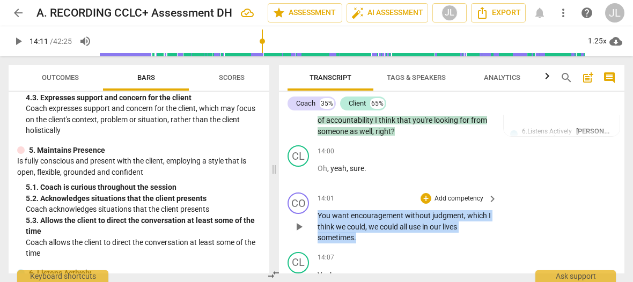
drag, startPoint x: 365, startPoint y: 261, endPoint x: 312, endPoint y: 240, distance: 56.6
click at [312, 240] on div "CO play_arrow pause 14:01 + Add competency keyboard_arrow_right You want encour…" at bounding box center [452, 218] width 346 height 60
click at [365, 245] on div "+" at bounding box center [367, 244] width 11 height 11
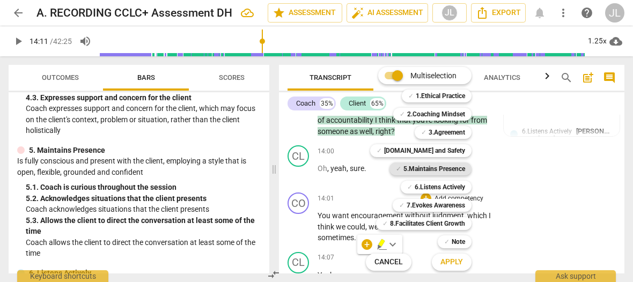
click at [429, 172] on b "5.Maintains Presence" at bounding box center [435, 169] width 62 height 13
click at [463, 261] on span "Apply" at bounding box center [452, 262] width 23 height 11
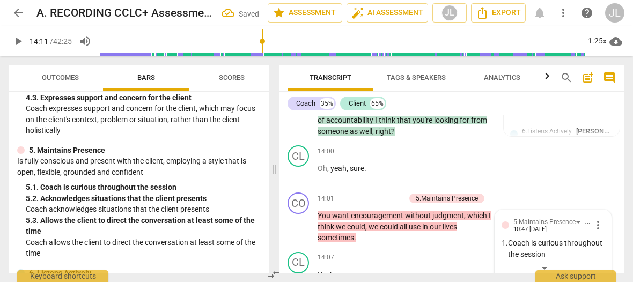
scroll to position [3459, 0]
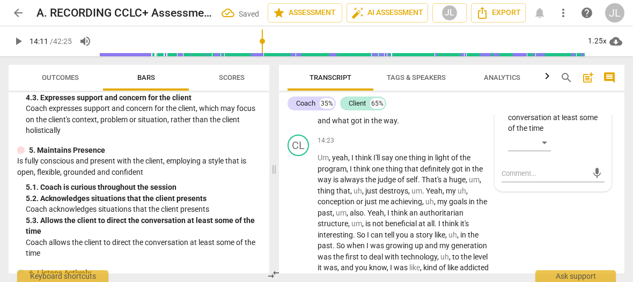
click at [596, 156] on div "​" at bounding box center [556, 144] width 97 height 21
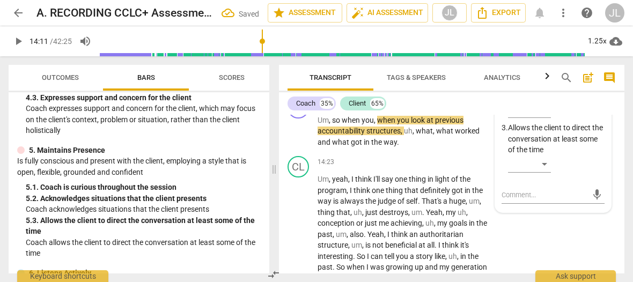
scroll to position [3416, 0]
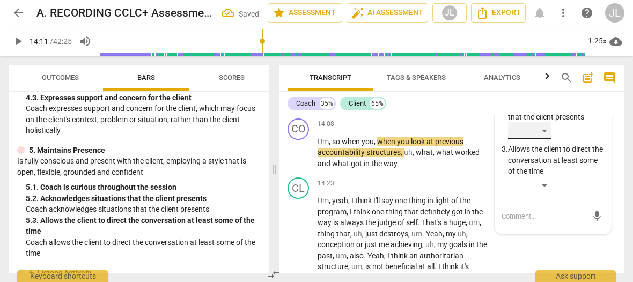
click at [544, 140] on div "​" at bounding box center [529, 130] width 43 height 17
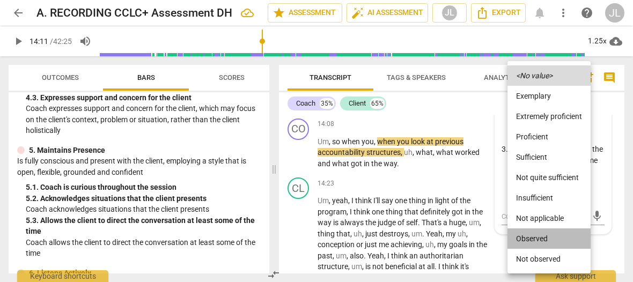
click at [542, 244] on li "Observed" at bounding box center [549, 239] width 83 height 20
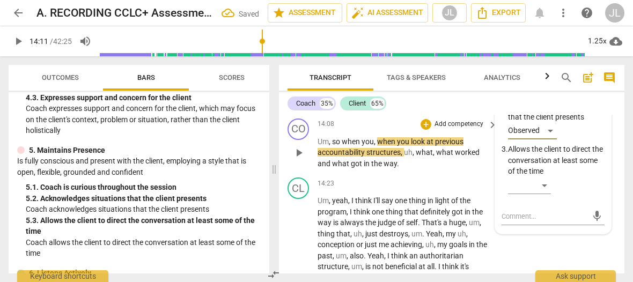
click at [301, 159] on span "play_arrow" at bounding box center [298, 153] width 13 height 13
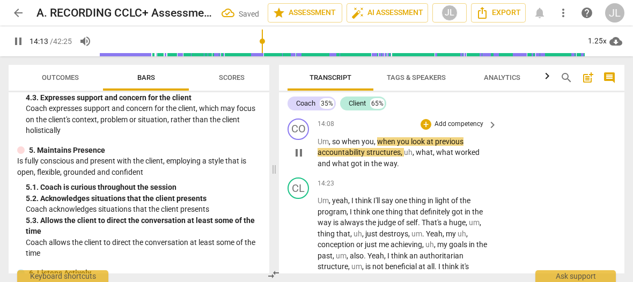
click at [301, 159] on span "pause" at bounding box center [298, 153] width 13 height 13
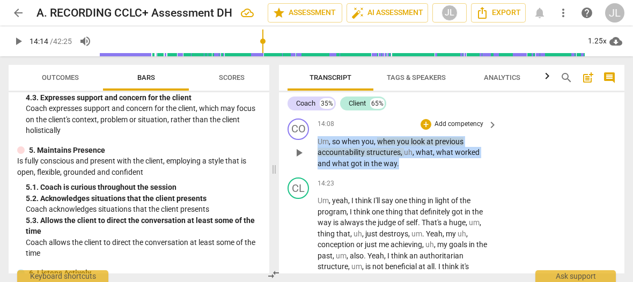
drag, startPoint x: 401, startPoint y: 188, endPoint x: 319, endPoint y: 164, distance: 86.0
click at [319, 164] on p "Um , so when you , when you look at previous accountability structures , uh , w…" at bounding box center [405, 152] width 174 height 33
click at [409, 169] on div "+" at bounding box center [408, 170] width 11 height 11
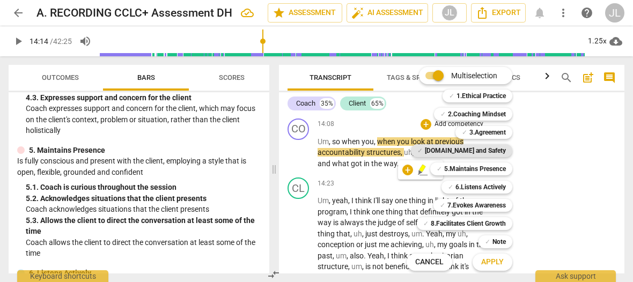
click at [503, 149] on b "[DOMAIN_NAME] and Safety" at bounding box center [465, 150] width 81 height 13
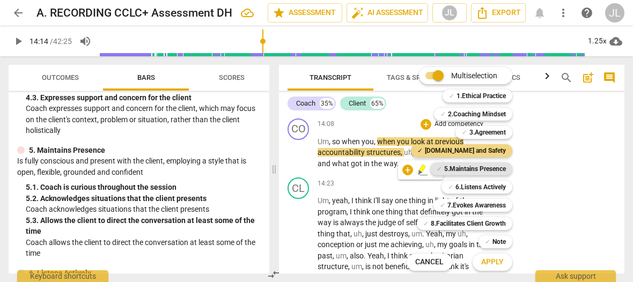
click at [496, 166] on b "5.Maintains Presence" at bounding box center [475, 169] width 62 height 13
click at [488, 130] on b "3.Agreement" at bounding box center [488, 132] width 36 height 13
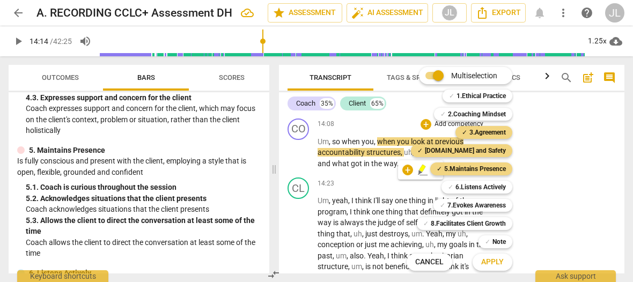
click at [487, 262] on span "Apply" at bounding box center [492, 262] width 23 height 11
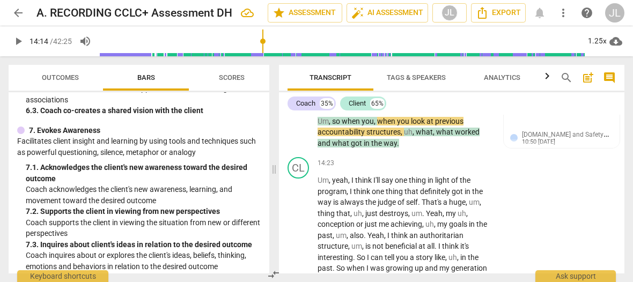
scroll to position [3433, 0]
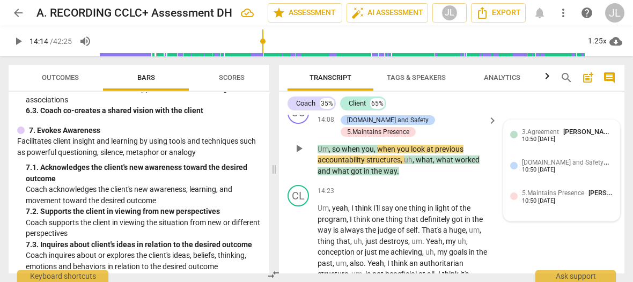
click at [564, 136] on span "[PERSON_NAME]" at bounding box center [590, 132] width 52 height 8
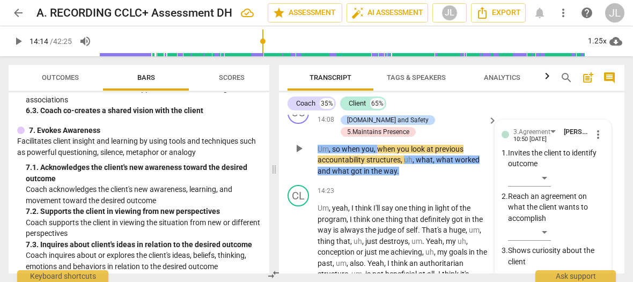
scroll to position [3610, 0]
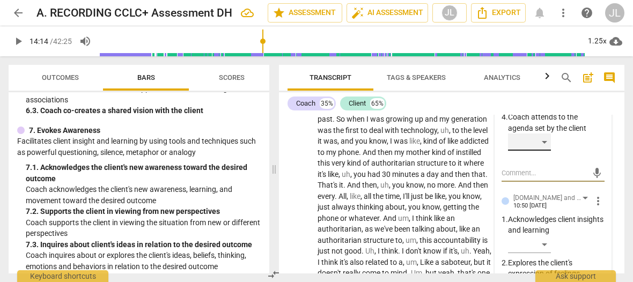
click at [546, 151] on div "​" at bounding box center [529, 142] width 43 height 17
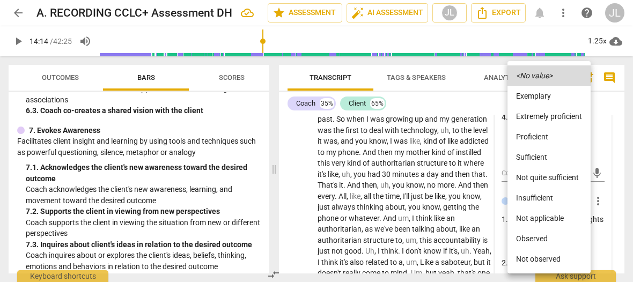
click at [539, 236] on li "Observed" at bounding box center [549, 239] width 83 height 20
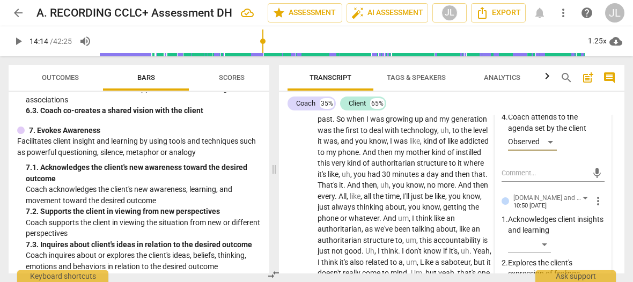
click at [599, 236] on p "Acknowledges client insights and learning" at bounding box center [556, 225] width 97 height 22
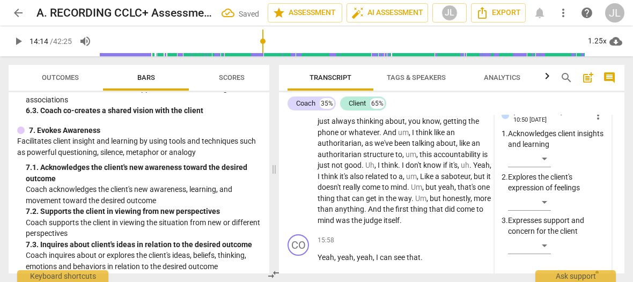
scroll to position [3717, 0]
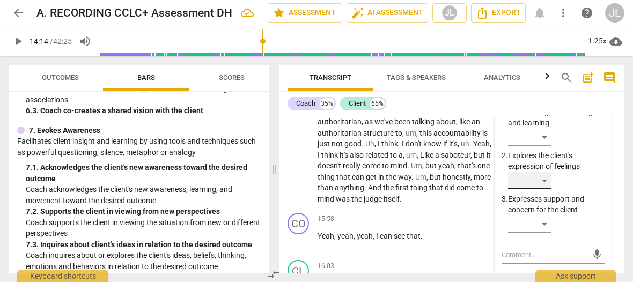
click at [544, 189] on div "​" at bounding box center [529, 180] width 43 height 17
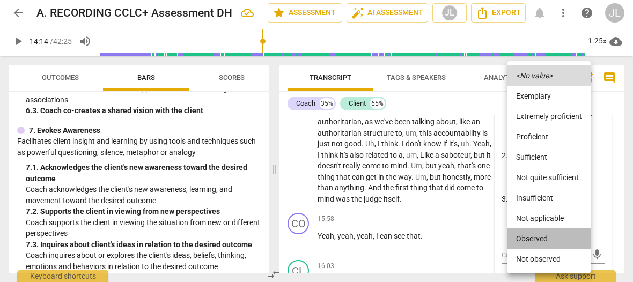
click at [538, 235] on li "Observed" at bounding box center [549, 239] width 83 height 20
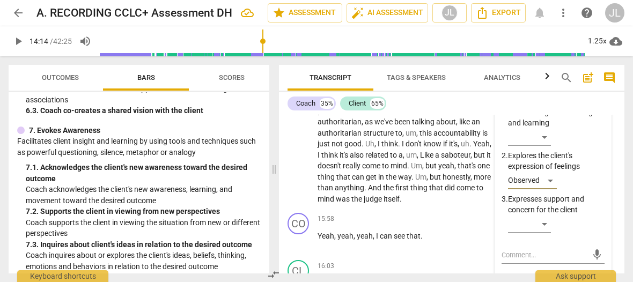
click at [599, 237] on div "​" at bounding box center [556, 226] width 97 height 21
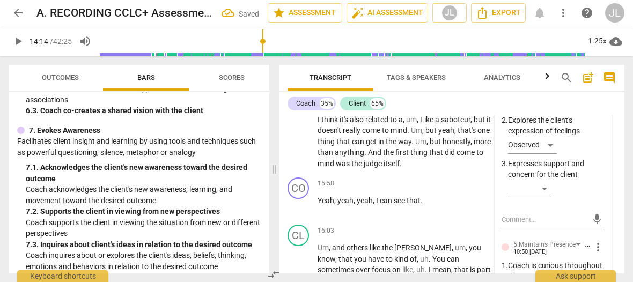
scroll to position [3760, 0]
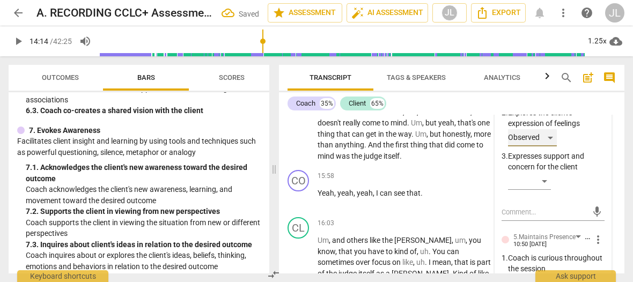
click at [550, 147] on div "Observed" at bounding box center [532, 137] width 49 height 17
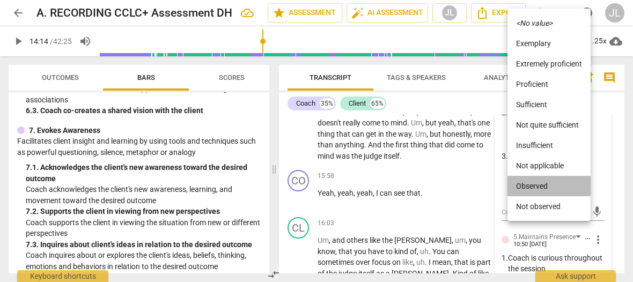
click at [556, 188] on li "Observed" at bounding box center [549, 186] width 83 height 20
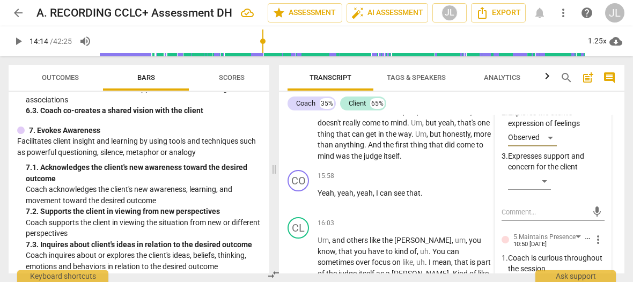
click at [599, 194] on div "​" at bounding box center [556, 183] width 97 height 21
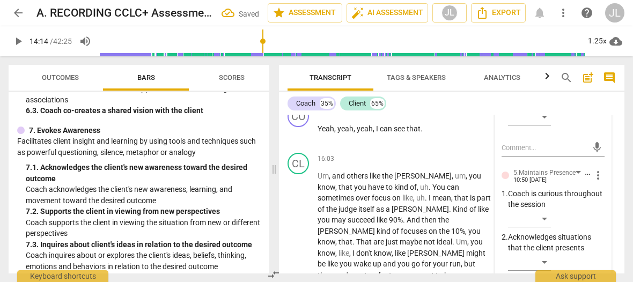
scroll to position [3846, 0]
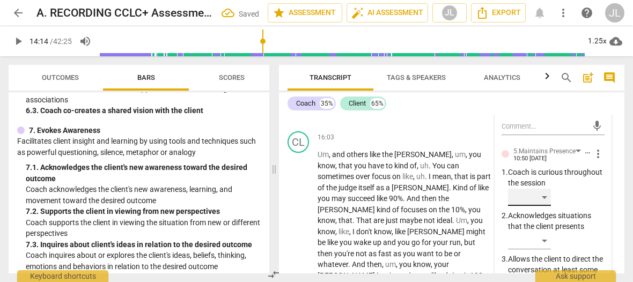
click at [546, 206] on div "​" at bounding box center [529, 197] width 43 height 17
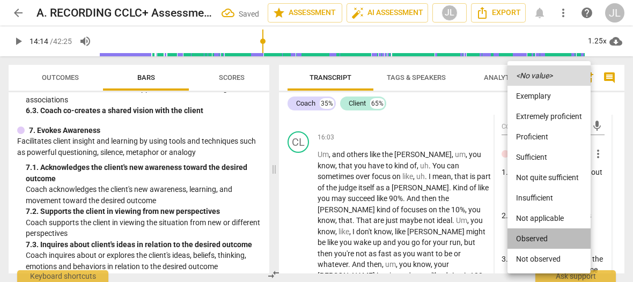
click at [544, 236] on li "Observed" at bounding box center [549, 239] width 83 height 20
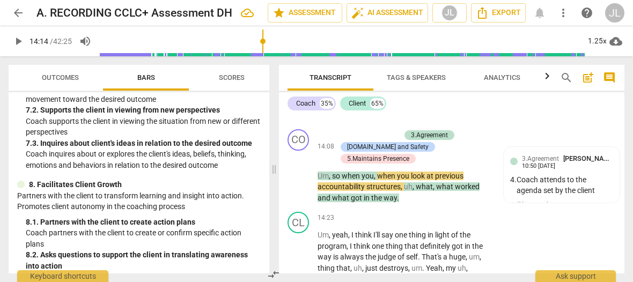
scroll to position [3433, 0]
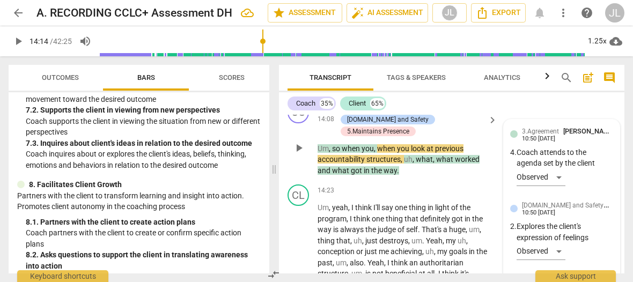
click at [604, 179] on div "3.Agreement [PERSON_NAME] 10:50 [DATE] 4. Coach attends to the agenda set by th…" at bounding box center [561, 161] width 103 height 70
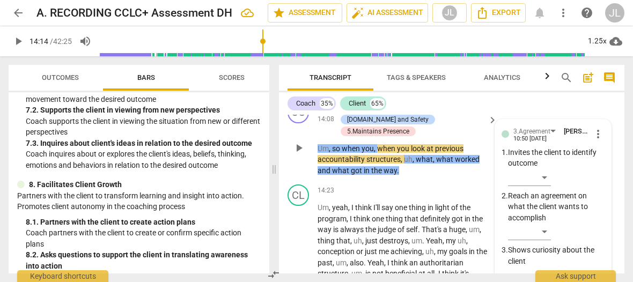
scroll to position [3610, 0]
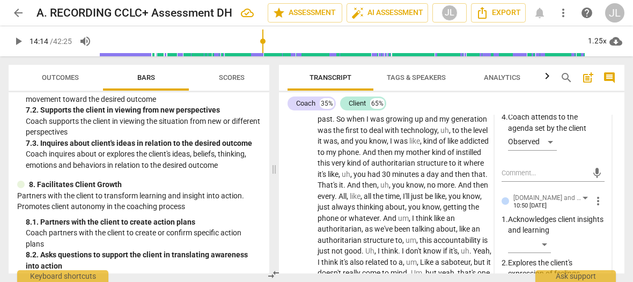
click at [604, 176] on div "3.Agreement [PERSON_NAME] 10:50 [DATE] more_vert 1. Invites the client to ident…" at bounding box center [553, 261] width 116 height 637
click at [595, 208] on span "more_vert" at bounding box center [598, 201] width 13 height 13
click at [601, 240] on li "Delete" at bounding box center [605, 242] width 37 height 20
click at [365, 32] on div at bounding box center [316, 141] width 633 height 282
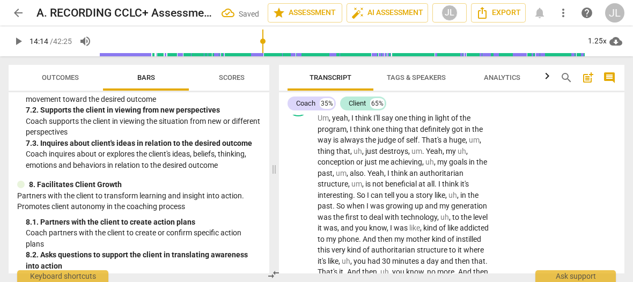
scroll to position [3429, 0]
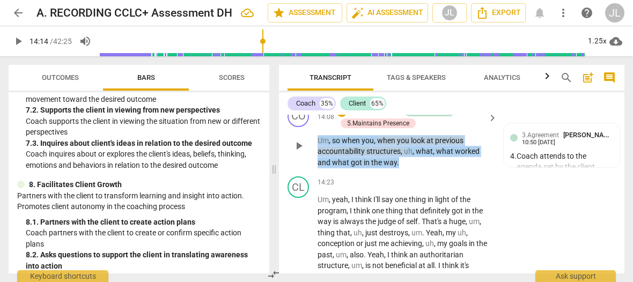
drag, startPoint x: 402, startPoint y: 185, endPoint x: 310, endPoint y: 159, distance: 95.2
click at [310, 159] on div "CO play_arrow pause 14:08 + Add competency 3.Agreement 5.Maintains Presence key…" at bounding box center [452, 136] width 346 height 71
click at [406, 169] on div "+" at bounding box center [408, 169] width 11 height 11
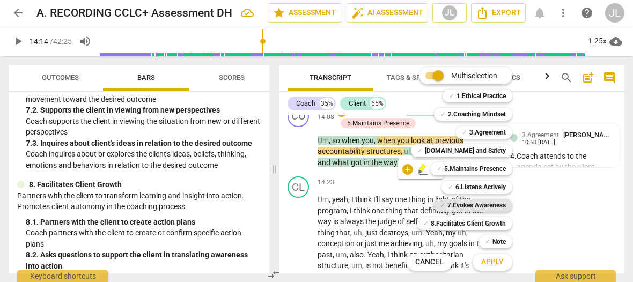
click at [477, 200] on b "7.Evokes Awareness" at bounding box center [477, 205] width 58 height 13
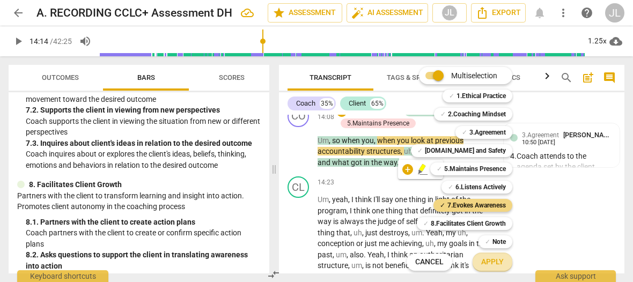
click at [500, 260] on span "Apply" at bounding box center [492, 262] width 23 height 11
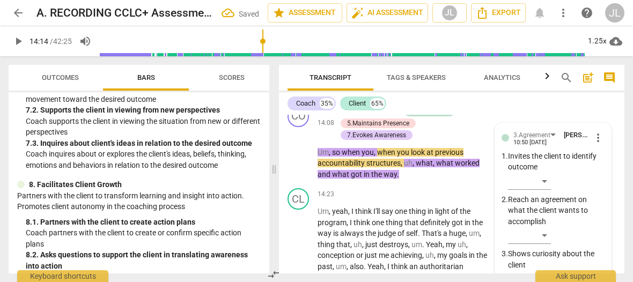
scroll to position [3610, 0]
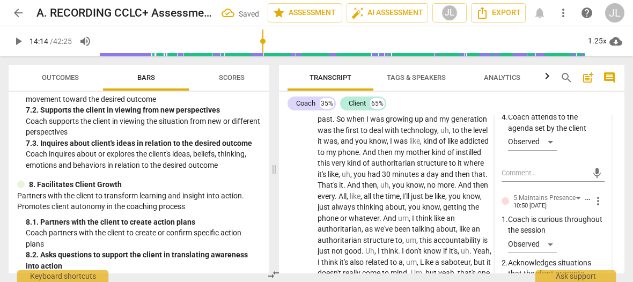
click at [602, 252] on div "3.Agreement [PERSON_NAME] 10:50 [DATE] more_vert 1. Invites the client to ident…" at bounding box center [553, 278] width 116 height 670
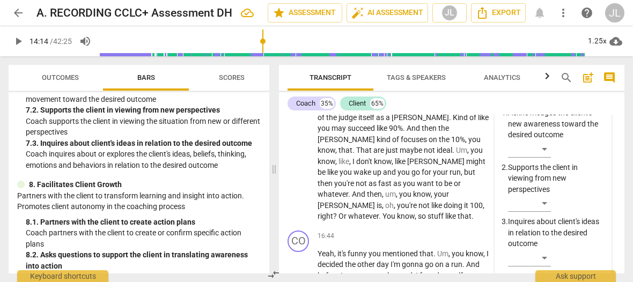
scroll to position [3932, 0]
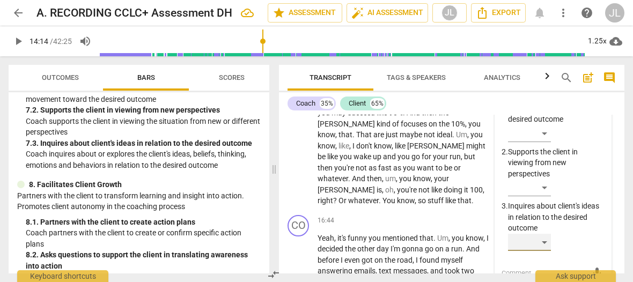
click at [546, 251] on div "​" at bounding box center [529, 242] width 43 height 17
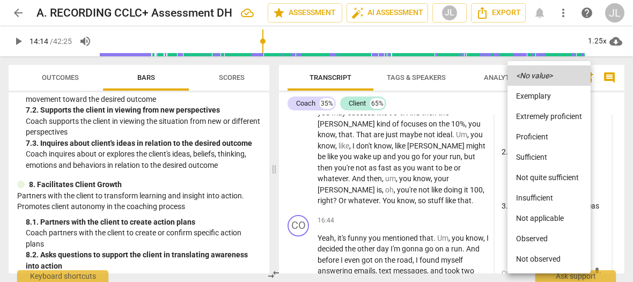
click at [539, 239] on li "Observed" at bounding box center [549, 239] width 83 height 20
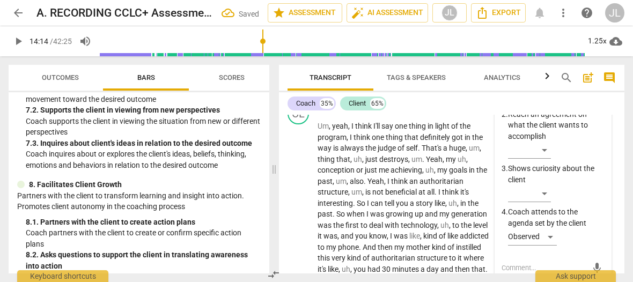
scroll to position [3487, 0]
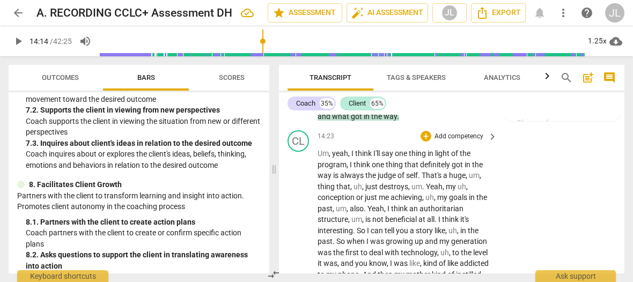
click at [357, 158] on span "think" at bounding box center [364, 153] width 18 height 9
click at [19, 41] on span "pause" at bounding box center [18, 41] width 13 height 13
type input "874"
click at [347, 169] on span "," at bounding box center [348, 164] width 3 height 9
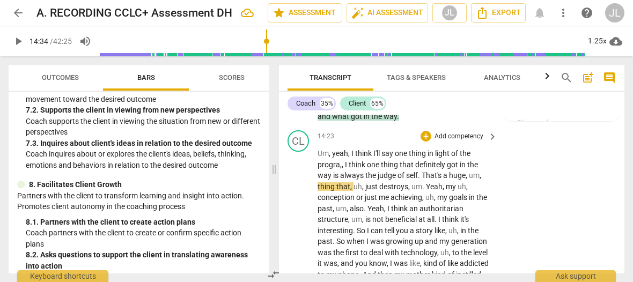
click at [354, 169] on span "think" at bounding box center [358, 164] width 18 height 9
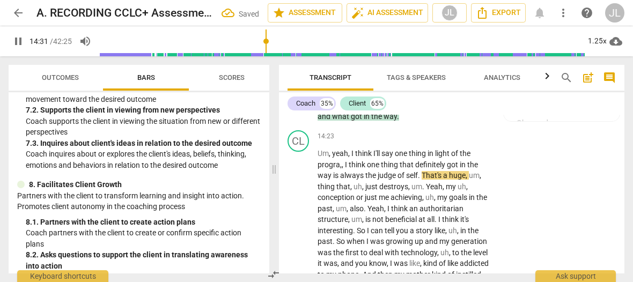
click at [18, 43] on span "pause" at bounding box center [18, 41] width 13 height 13
type input "872"
click at [342, 169] on span "," at bounding box center [343, 164] width 3 height 9
click at [422, 180] on span "." at bounding box center [420, 175] width 4 height 9
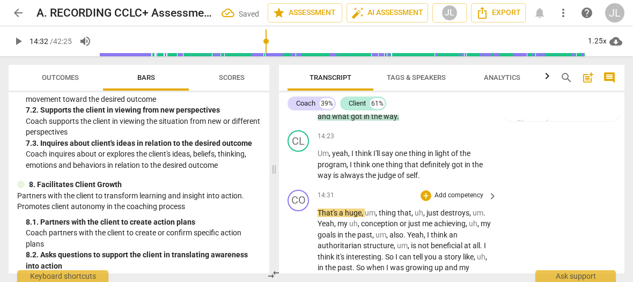
click at [318, 217] on span "That's" at bounding box center [328, 213] width 21 height 9
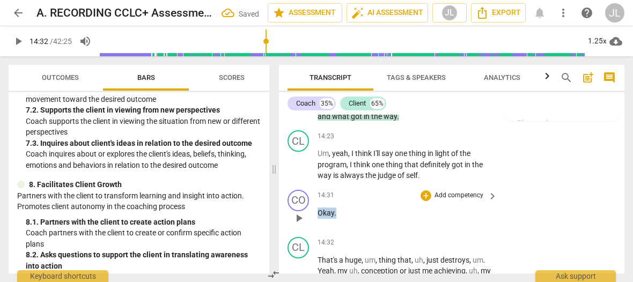
drag, startPoint x: 339, startPoint y: 234, endPoint x: 318, endPoint y: 234, distance: 20.9
click at [318, 219] on p "Okay ." at bounding box center [405, 213] width 174 height 11
click at [343, 218] on div "+" at bounding box center [345, 219] width 11 height 11
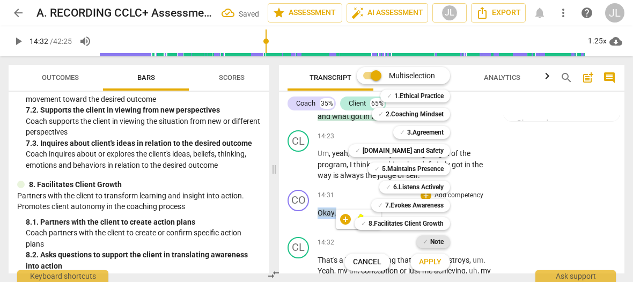
click at [438, 243] on b "Note" at bounding box center [436, 242] width 13 height 13
click at [434, 270] on button "Apply" at bounding box center [431, 262] width 40 height 19
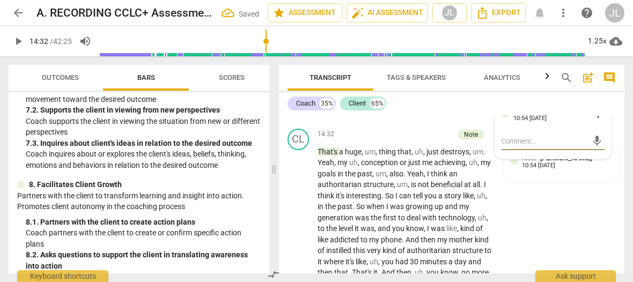
scroll to position [3623, 0]
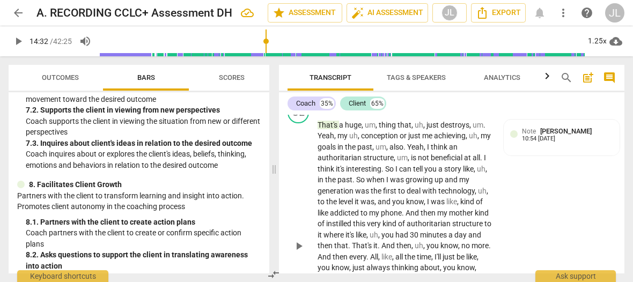
click at [334, 129] on span "That's" at bounding box center [328, 125] width 21 height 9
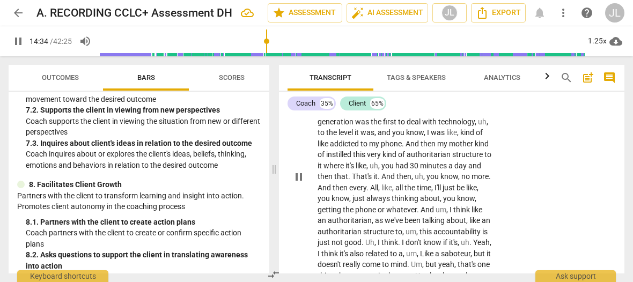
click at [298, 184] on span "pause" at bounding box center [298, 177] width 13 height 13
type input "875"
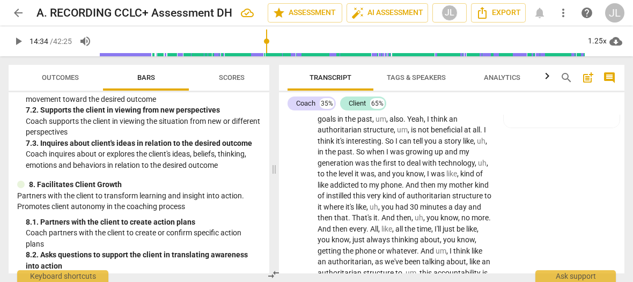
scroll to position [3596, 0]
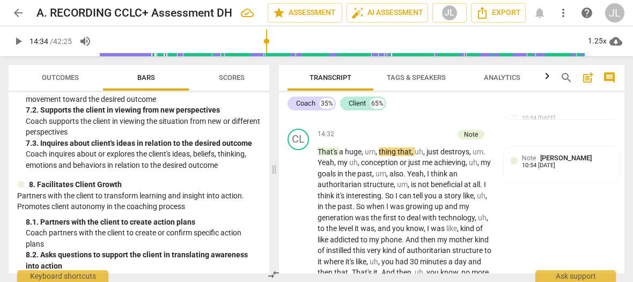
click at [362, 156] on span "," at bounding box center [363, 152] width 3 height 9
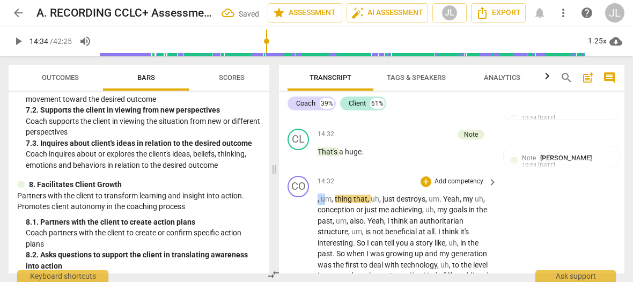
drag, startPoint x: 325, startPoint y: 218, endPoint x: 317, endPoint y: 219, distance: 8.6
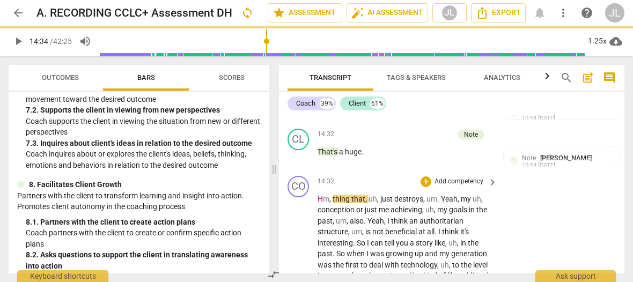
click at [332, 203] on span "," at bounding box center [331, 199] width 3 height 9
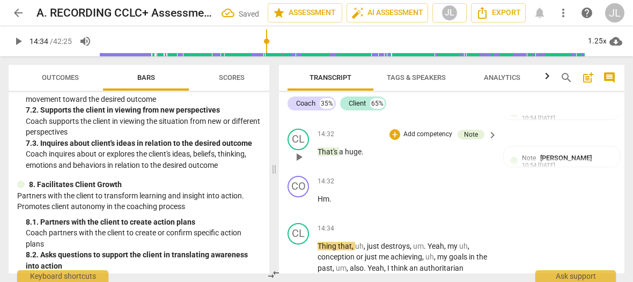
click at [365, 158] on p "That's a huge ." at bounding box center [405, 152] width 174 height 11
drag, startPoint x: 332, startPoint y: 220, endPoint x: 319, endPoint y: 222, distance: 13.6
click at [319, 205] on p "Hm ." at bounding box center [405, 199] width 174 height 11
click at [342, 206] on div "+" at bounding box center [341, 206] width 11 height 11
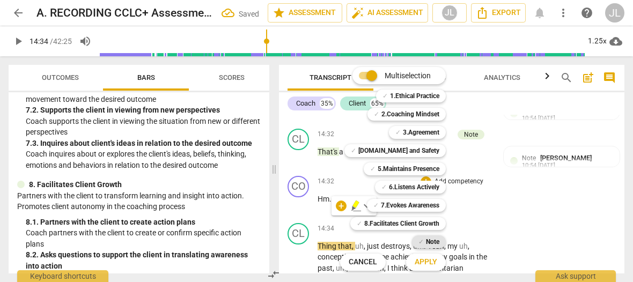
click at [432, 240] on b "Note" at bounding box center [432, 242] width 13 height 13
click at [431, 261] on span "Apply" at bounding box center [426, 262] width 23 height 11
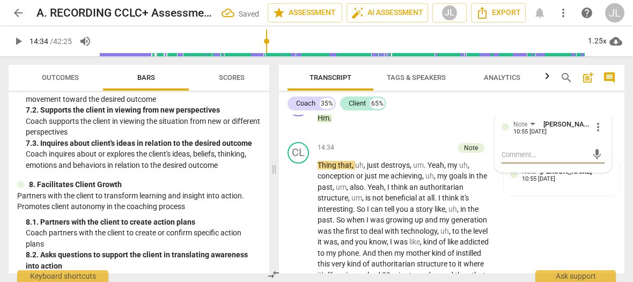
scroll to position [3704, 0]
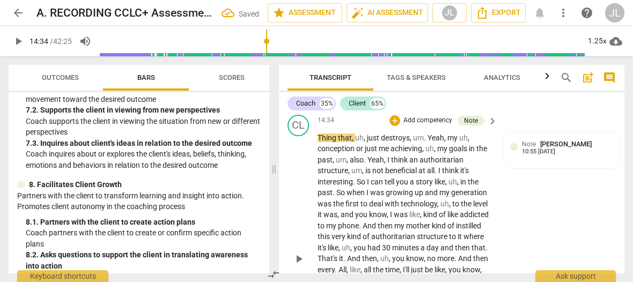
click at [364, 142] on span "," at bounding box center [365, 138] width 3 height 9
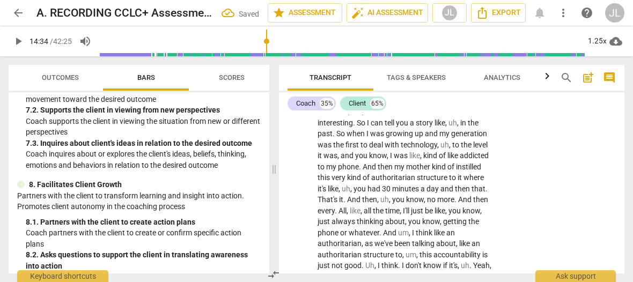
scroll to position [3708, 0]
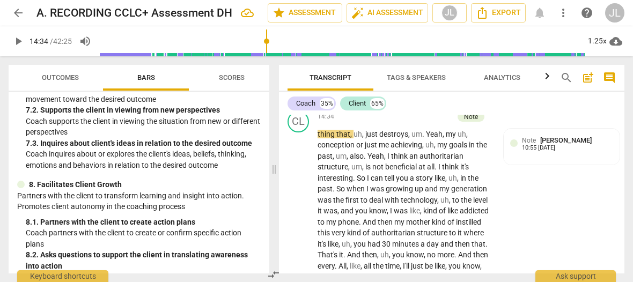
click at [18, 45] on span "play_arrow" at bounding box center [18, 41] width 13 height 13
click at [18, 43] on span "pause" at bounding box center [18, 41] width 13 height 13
click at [18, 42] on span "play_arrow" at bounding box center [18, 41] width 13 height 13
click at [18, 42] on span "pause" at bounding box center [18, 41] width 13 height 13
type input "885"
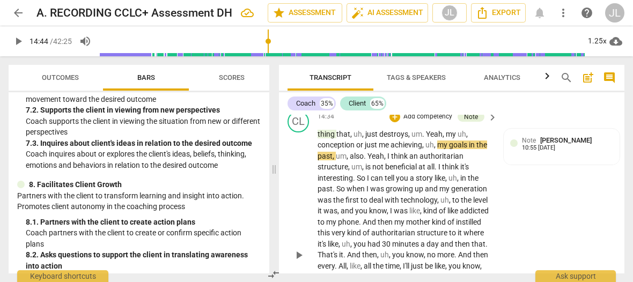
click at [379, 149] on span "me" at bounding box center [385, 145] width 12 height 9
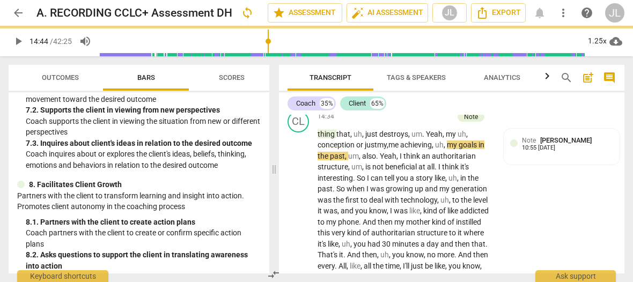
click at [17, 43] on span "play_arrow" at bounding box center [18, 41] width 13 height 13
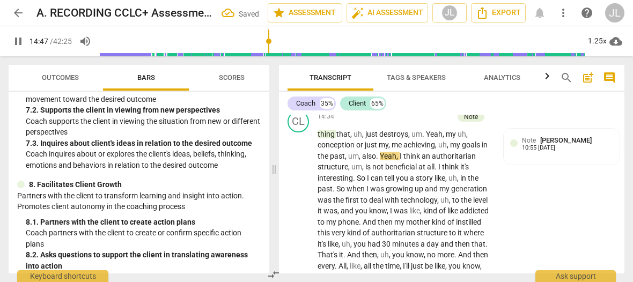
click at [17, 43] on span "pause" at bounding box center [18, 41] width 13 height 13
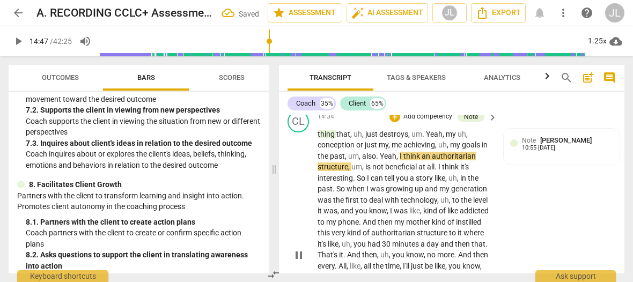
type input "888"
click at [348, 160] on span "," at bounding box center [346, 156] width 3 height 9
click at [383, 160] on span "." at bounding box center [381, 156] width 4 height 9
click at [20, 42] on span "play_arrow" at bounding box center [18, 41] width 13 height 13
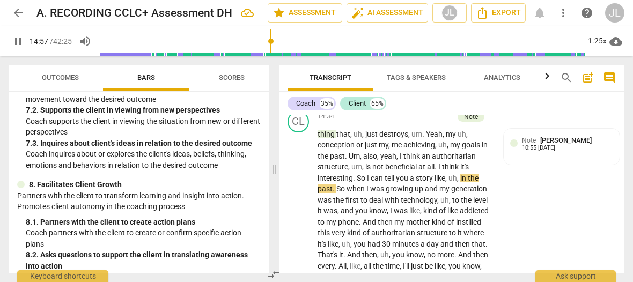
click at [21, 42] on span "pause" at bounding box center [18, 41] width 13 height 13
type input "897"
click at [355, 182] on span "." at bounding box center [355, 178] width 4 height 9
click at [19, 43] on span "play_arrow" at bounding box center [18, 41] width 13 height 13
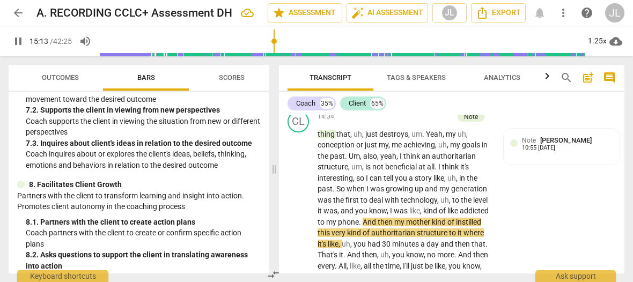
click at [19, 43] on span "pause" at bounding box center [18, 41] width 13 height 13
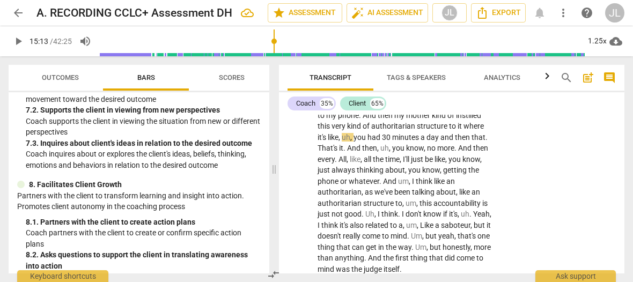
scroll to position [3843, 0]
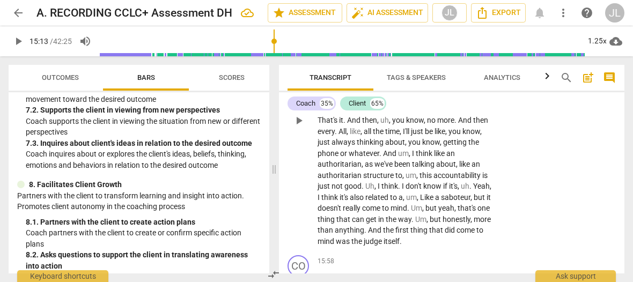
click at [301, 127] on span "play_arrow" at bounding box center [298, 120] width 13 height 13
click at [486, 114] on span "." at bounding box center [487, 109] width 2 height 9
type input "918"
click at [402, 191] on span "." at bounding box center [400, 186] width 4 height 9
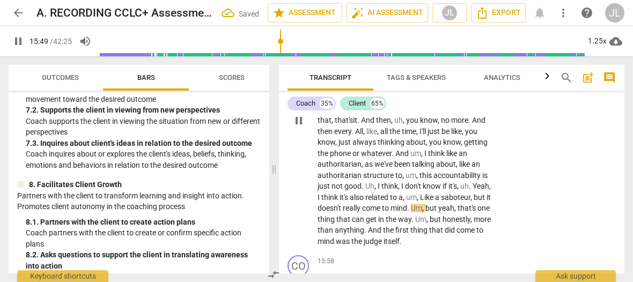
click at [298, 127] on span "pause" at bounding box center [298, 120] width 13 height 13
type input "950"
click at [435, 202] on span "Like" at bounding box center [427, 197] width 15 height 9
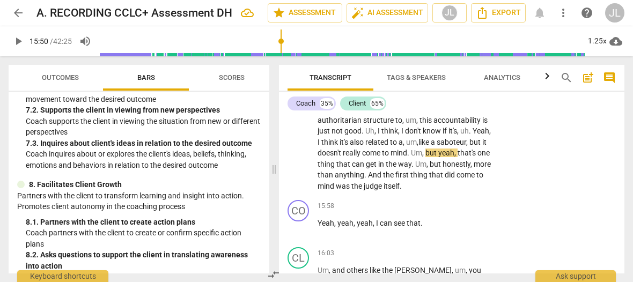
scroll to position [3925, 0]
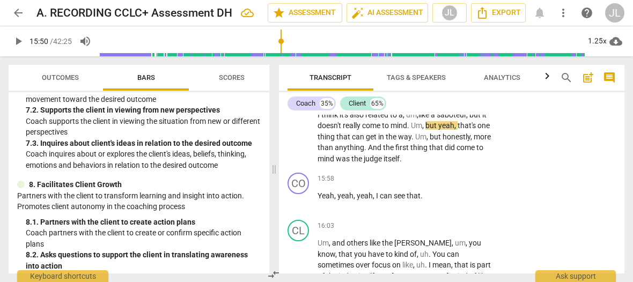
click at [18, 43] on span "play_arrow" at bounding box center [18, 41] width 13 height 13
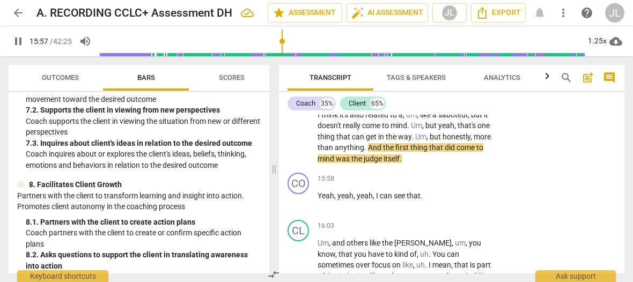
click at [18, 43] on span "pause" at bounding box center [18, 41] width 13 height 13
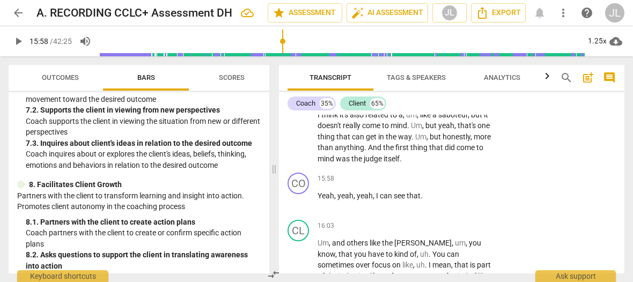
type input "958"
click at [368, 152] on span "." at bounding box center [366, 147] width 4 height 9
click at [299, 208] on span "play_arrow" at bounding box center [298, 201] width 13 height 13
click at [302, 208] on span "pause" at bounding box center [298, 201] width 13 height 13
click at [330, 200] on span "Yeah" at bounding box center [326, 196] width 17 height 9
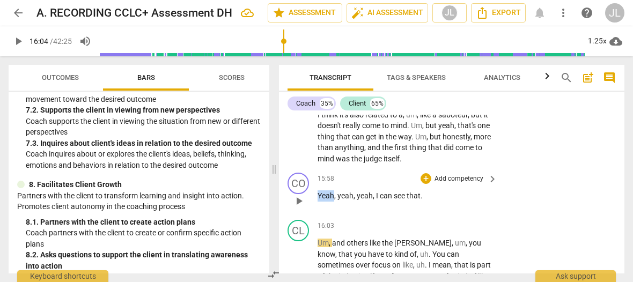
click at [330, 200] on span "Yeah" at bounding box center [326, 196] width 17 height 9
drag, startPoint x: 300, startPoint y: 222, endPoint x: 306, endPoint y: 220, distance: 6.8
click at [300, 208] on span "pause" at bounding box center [298, 201] width 13 height 13
click at [355, 200] on span "," at bounding box center [355, 196] width 3 height 9
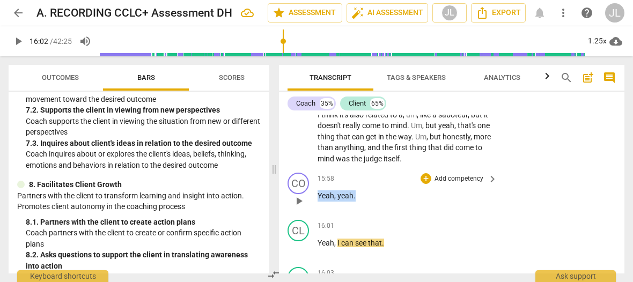
drag, startPoint x: 355, startPoint y: 215, endPoint x: 318, endPoint y: 217, distance: 37.1
click at [318, 202] on p "Yeah , yeah ." at bounding box center [405, 196] width 174 height 11
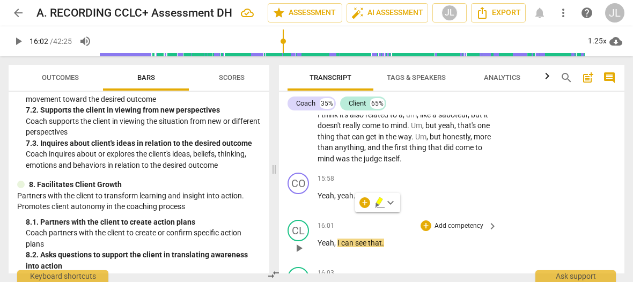
click at [338, 247] on span "I" at bounding box center [340, 243] width 4 height 9
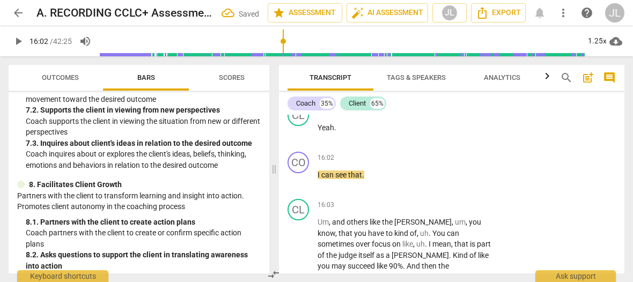
scroll to position [4097, 0]
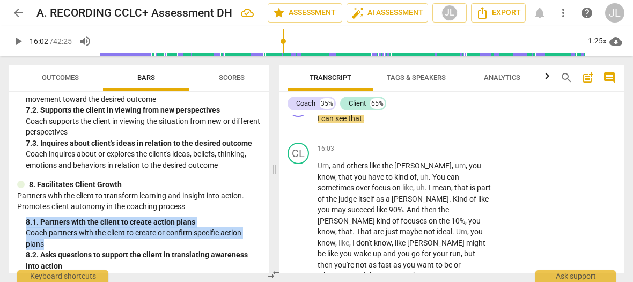
drag, startPoint x: 269, startPoint y: 247, endPoint x: 263, endPoint y: 203, distance: 44.5
click at [263, 203] on div "Outcomes Bars Scores ACC Behaviorally Anchored Rating Scales (BARS) 2022 1. Dem…" at bounding box center [137, 169] width 274 height 226
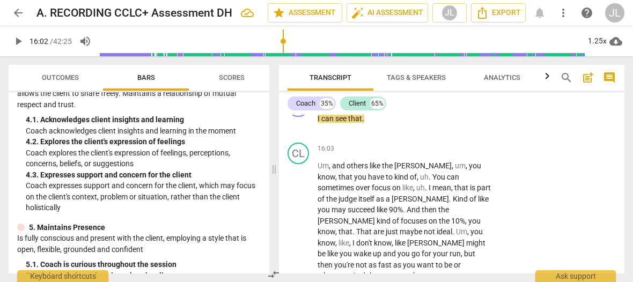
scroll to position [359, 0]
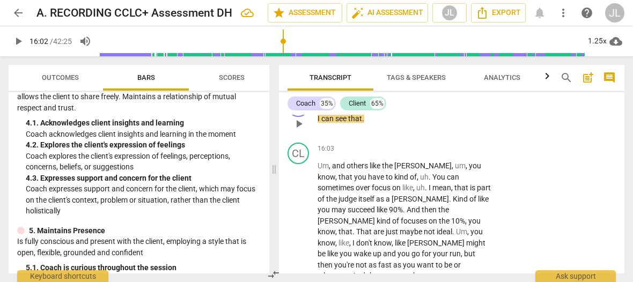
click at [367, 125] on p "I can see that ." at bounding box center [405, 118] width 174 height 11
drag, startPoint x: 367, startPoint y: 138, endPoint x: 317, endPoint y: 139, distance: 50.5
click at [317, 138] on div "CO play_arrow pause 16:02 + Add competency keyboard_arrow_right I can see that ." at bounding box center [452, 114] width 346 height 47
click at [376, 124] on div "+" at bounding box center [374, 126] width 11 height 11
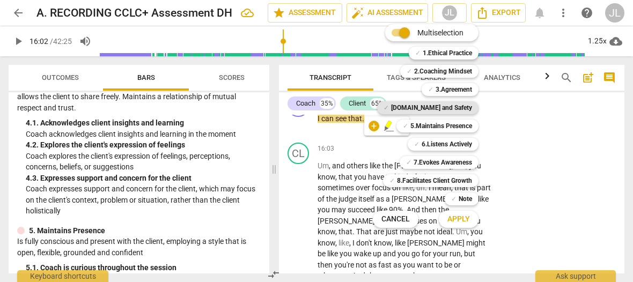
click at [459, 107] on b "[DOMAIN_NAME] and Safety" at bounding box center [431, 107] width 81 height 13
click at [460, 220] on span "Apply" at bounding box center [459, 219] width 23 height 11
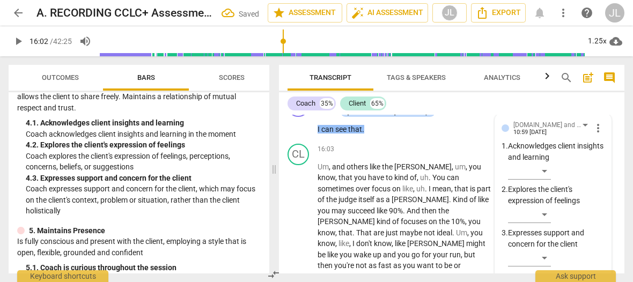
scroll to position [4213, 0]
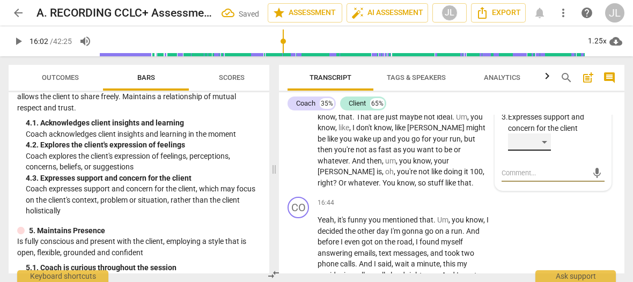
click at [545, 151] on div "​" at bounding box center [529, 142] width 43 height 17
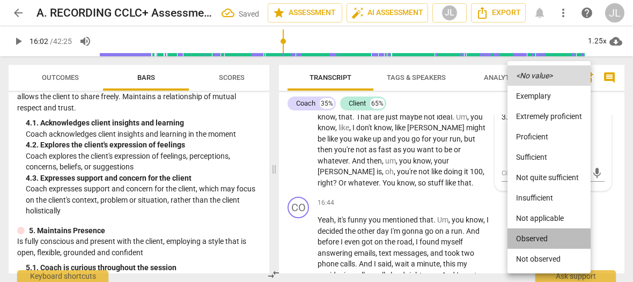
click at [536, 237] on li "Observed" at bounding box center [549, 239] width 83 height 20
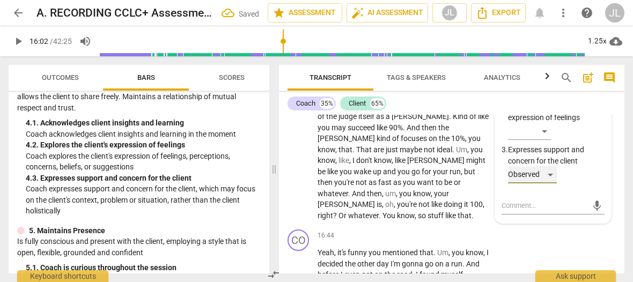
scroll to position [4125, 0]
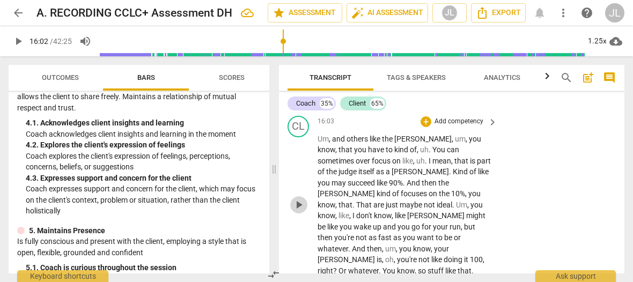
click at [295, 211] on span "play_arrow" at bounding box center [298, 205] width 13 height 13
click at [295, 211] on span "pause" at bounding box center [298, 205] width 13 height 13
click at [299, 211] on span "play_arrow" at bounding box center [298, 205] width 13 height 13
drag, startPoint x: 299, startPoint y: 218, endPoint x: 378, endPoint y: 183, distance: 86.0
click at [299, 211] on span "pause" at bounding box center [298, 205] width 13 height 13
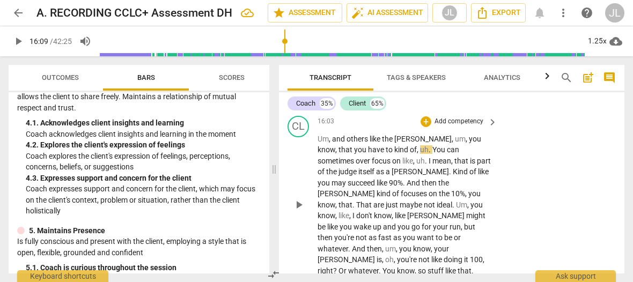
click at [301, 211] on span "play_arrow" at bounding box center [298, 205] width 13 height 13
click at [429, 154] on span "." at bounding box center [431, 149] width 4 height 9
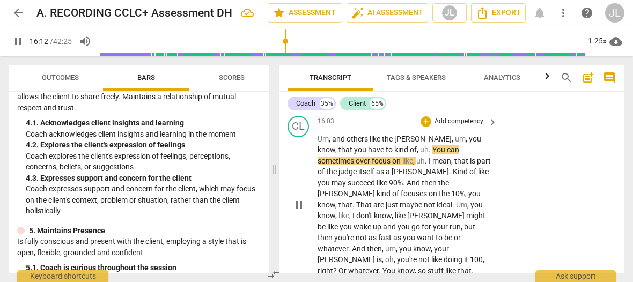
type input "973"
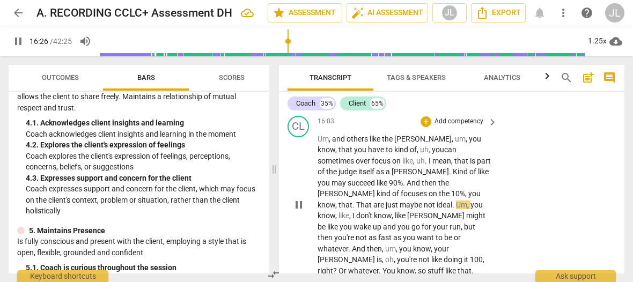
click at [298, 211] on span "pause" at bounding box center [298, 205] width 13 height 13
type input "987"
click at [403, 187] on span "." at bounding box center [405, 183] width 4 height 9
click at [299, 211] on span "play_arrow" at bounding box center [298, 205] width 13 height 13
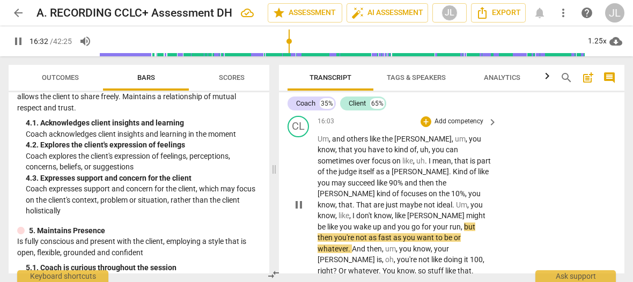
drag, startPoint x: 299, startPoint y: 223, endPoint x: 371, endPoint y: 182, distance: 82.9
click at [299, 211] on span "pause" at bounding box center [298, 205] width 13 height 13
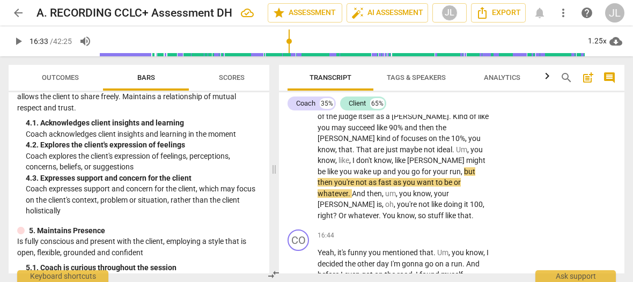
scroll to position [4209, 0]
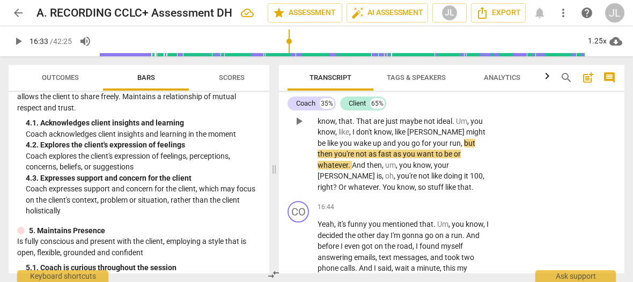
click at [298, 128] on span "play_arrow" at bounding box center [298, 121] width 13 height 13
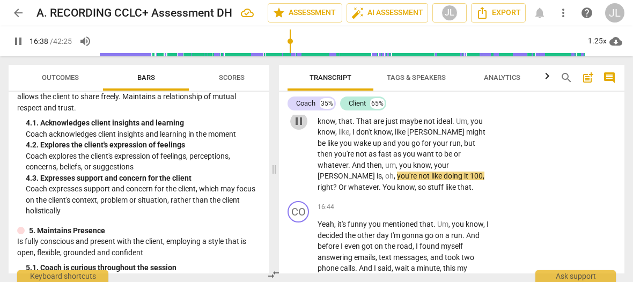
click at [298, 128] on span "pause" at bounding box center [298, 121] width 13 height 13
type input "999"
click at [385, 180] on span "oh" at bounding box center [389, 176] width 9 height 9
click at [298, 128] on span "play_arrow" at bounding box center [298, 121] width 13 height 13
click at [299, 128] on span "pause" at bounding box center [298, 121] width 13 height 13
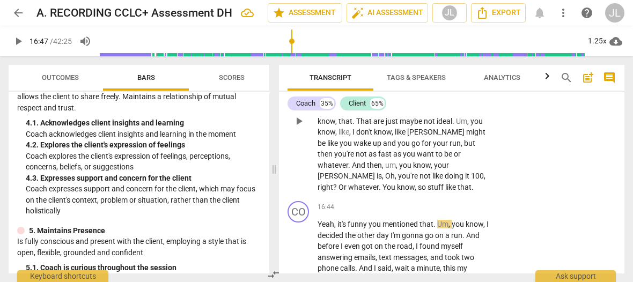
type input "1008"
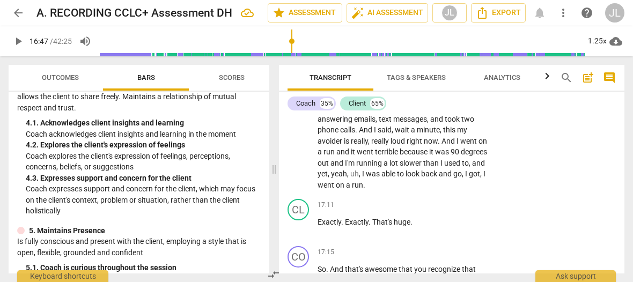
scroll to position [4320, 0]
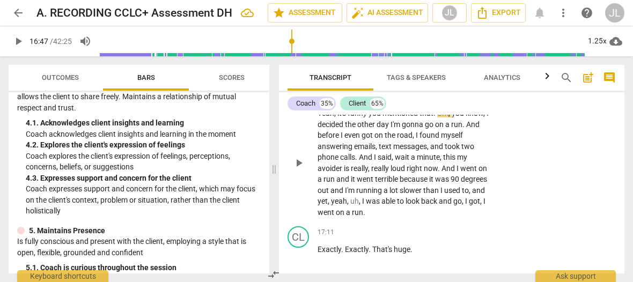
click at [618, 170] on div "CO play_arrow pause 16:44 + Add competency keyboard_arrow_right Yeah , it's fun…" at bounding box center [452, 154] width 346 height 136
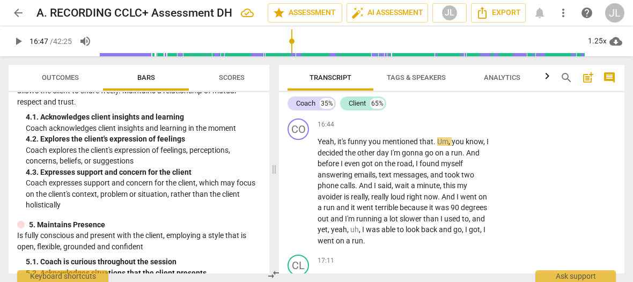
scroll to position [366, 0]
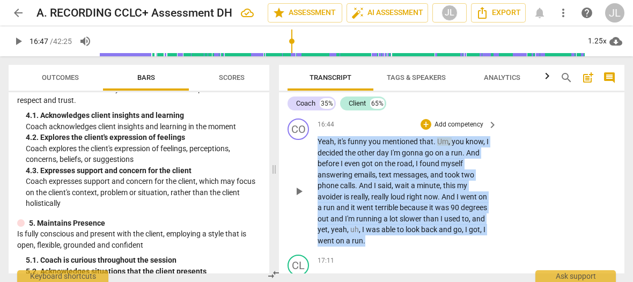
drag, startPoint x: 368, startPoint y: 253, endPoint x: 318, endPoint y: 154, distance: 110.9
click at [318, 154] on p "Yeah , it's funny you mentioned that . Um , you know , I decided the other day …" at bounding box center [405, 191] width 174 height 110
click at [371, 238] on div "+" at bounding box center [374, 235] width 11 height 11
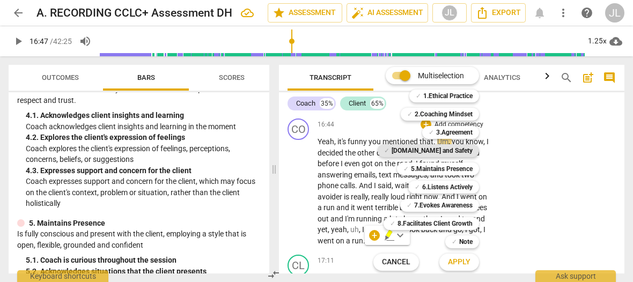
click at [465, 147] on b "[DOMAIN_NAME] and Safety" at bounding box center [432, 150] width 81 height 13
click at [464, 260] on span "Apply" at bounding box center [459, 262] width 23 height 11
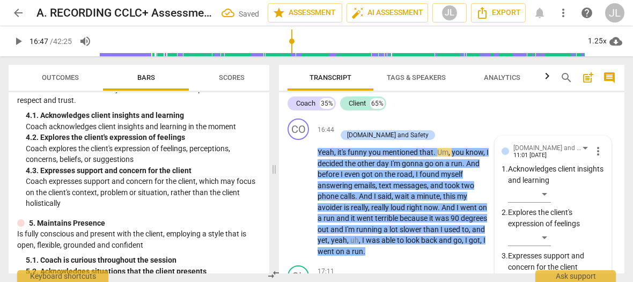
scroll to position [4418, 0]
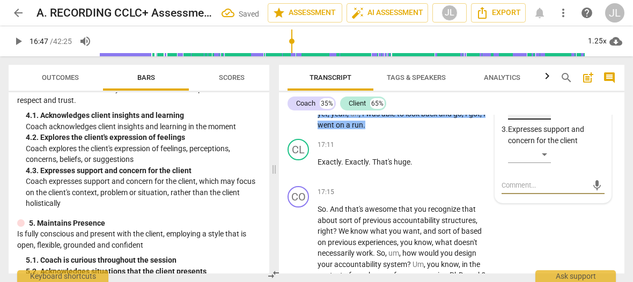
click at [542, 119] on div "​" at bounding box center [529, 111] width 43 height 17
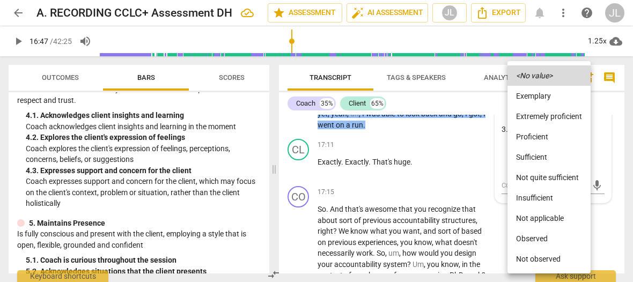
click at [537, 197] on li "Insufficient" at bounding box center [549, 198] width 83 height 20
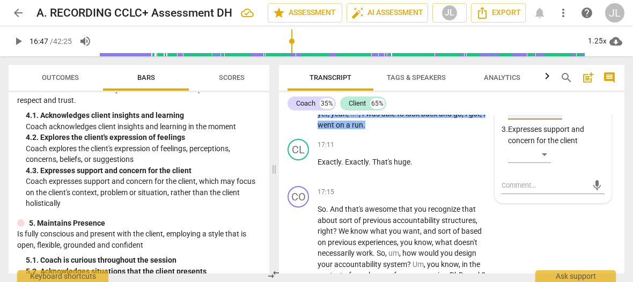
scroll to position [4415, 0]
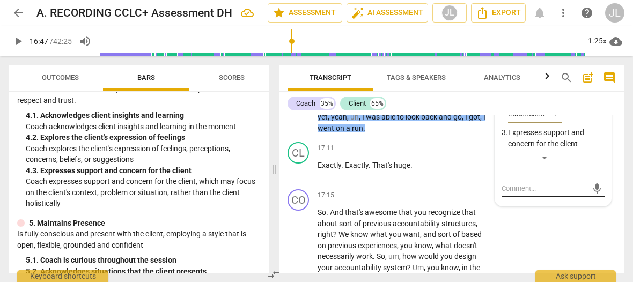
click at [504, 194] on textarea at bounding box center [545, 189] width 86 height 10
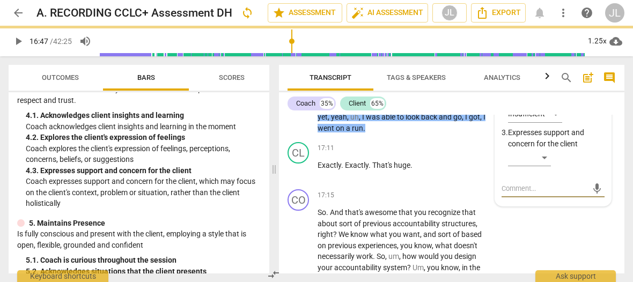
type textarea "N"
type textarea "Note"
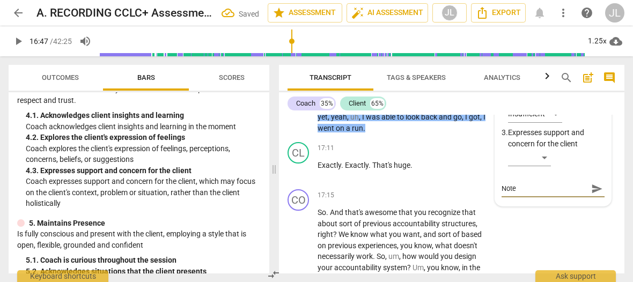
type textarea "Note:"
type textarea "Note: r"
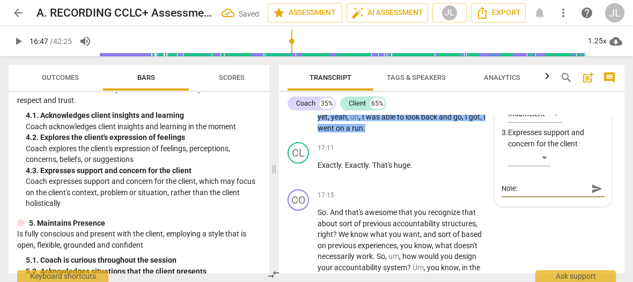
type textarea "Note: r"
type textarea "Note: ra"
type textarea "Note: rat"
type textarea "Note: [PERSON_NAME]"
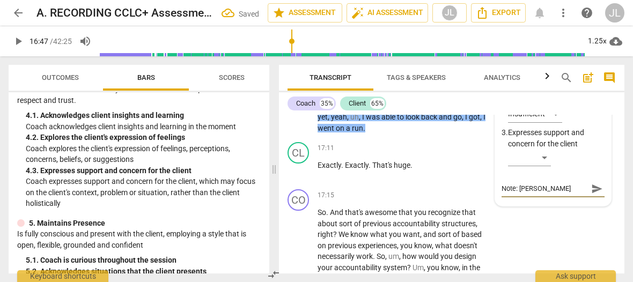
type textarea "Note: [PERSON_NAME]"
type textarea "Note: rather"
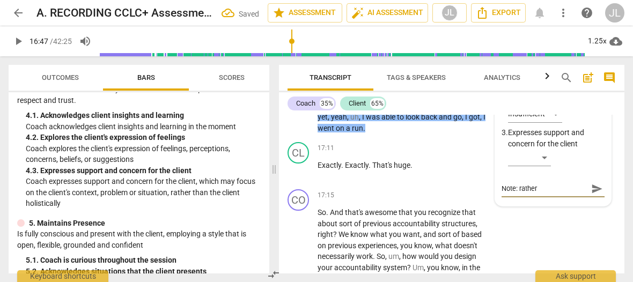
type textarea "Note: rather"
type textarea "Note: rather t"
type textarea "Note: rather th"
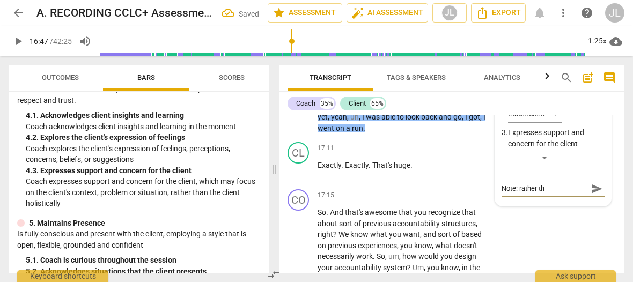
type textarea "Note: rather tha"
type textarea "Note: rather than"
type textarea "Note: rather than a"
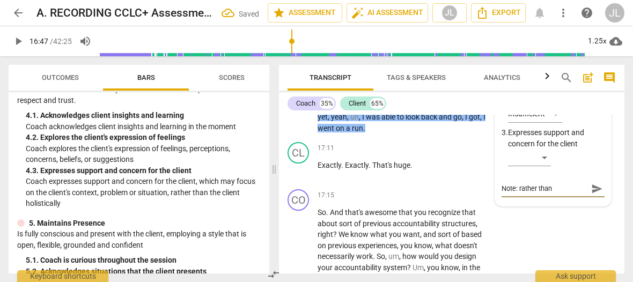
type textarea "Note: rather than a"
type textarea "Note: rather than as"
type textarea "Note: rather than ask"
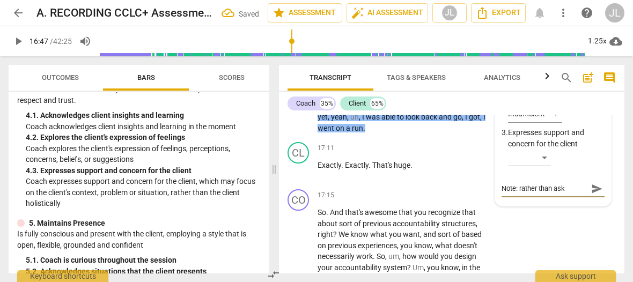
type textarea "Note: rather than aski"
type textarea "Note: rather than askin"
type textarea "Note: rather than asking"
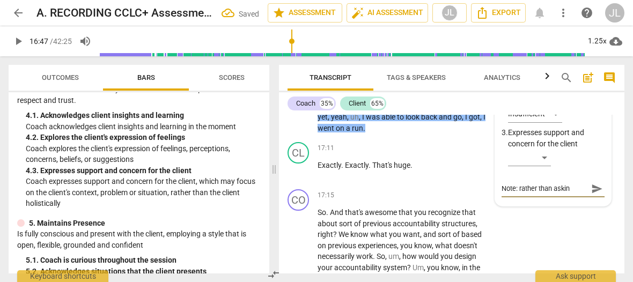
type textarea "Note: rather than asking"
type textarea "Note: rather than asking a"
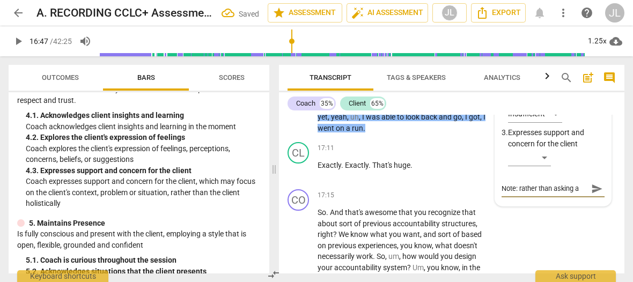
type textarea "Note: rather than asking a"
type textarea "Note: rather than asking a q"
type textarea "Note: rather than asking a qu"
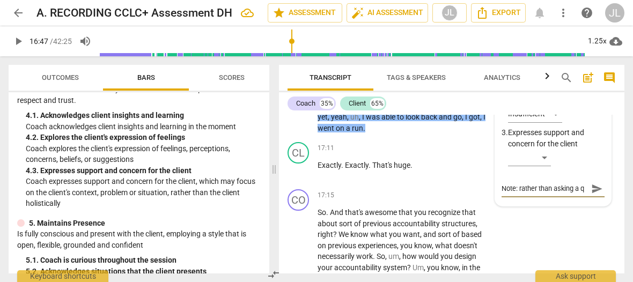
type textarea "Note: rather than asking a qu"
type textarea "Note: rather than asking a que"
type textarea "Note: rather than asking a ques"
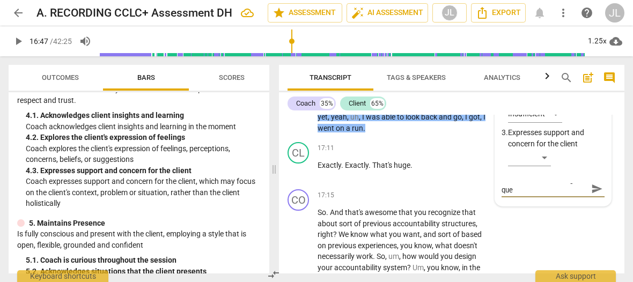
type textarea "Note: rather than asking a ques"
type textarea "Note: rather than asking a quest"
type textarea "Note: rather than asking a questi"
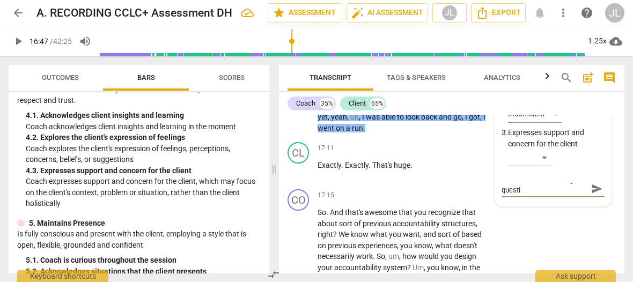
type textarea "Note: rather than asking a questio"
type textarea "Note: rather than asking a question"
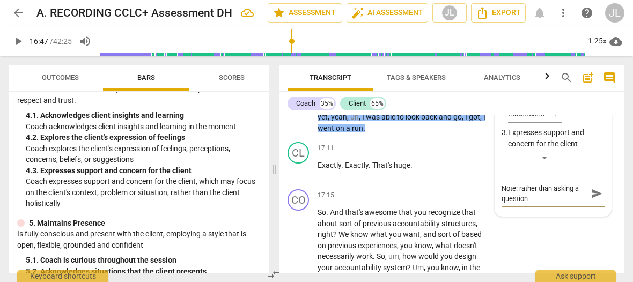
type textarea "Note: rather than asking a questio"
type textarea "Note: rather than asking a questi"
type textarea "Note: rather than asking a quest"
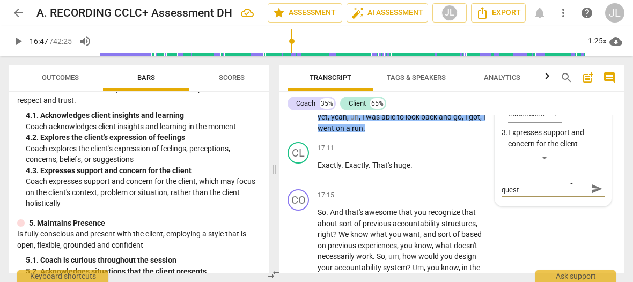
type textarea "Note: rather than asking a questi"
type textarea "Note: rather than asking a questio"
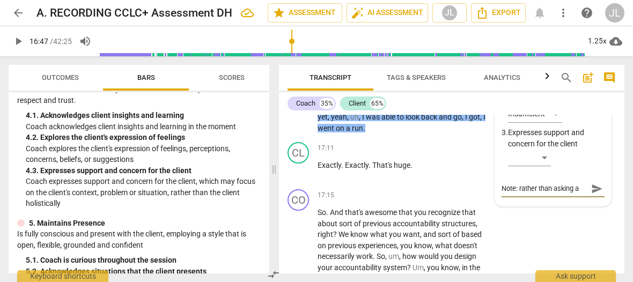
type textarea "Note: rather than asking a question"
type textarea "Note: rather than asking a question o"
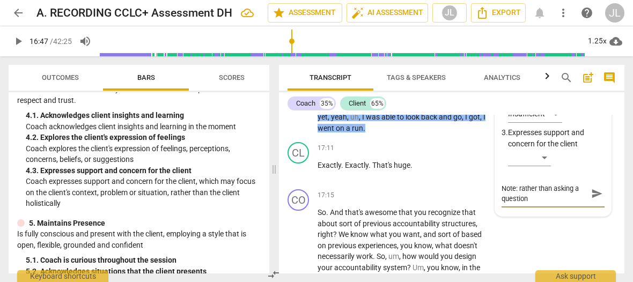
type textarea "Note: rather than asking a question o"
type textarea "Note: rather than asking a question or"
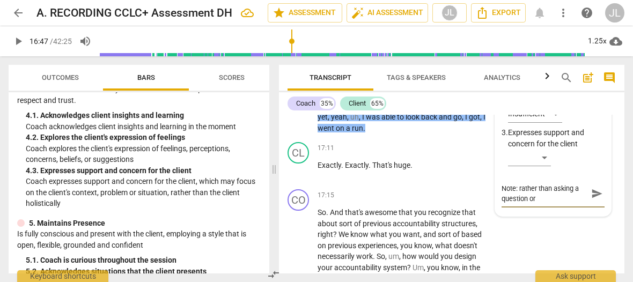
type textarea "Note: rather than asking a question or m"
type textarea "Note: rather than asking a question or ma"
type textarea "Note: rather than asking a question or mak"
type textarea "Note: rather than asking a question or [PERSON_NAME]"
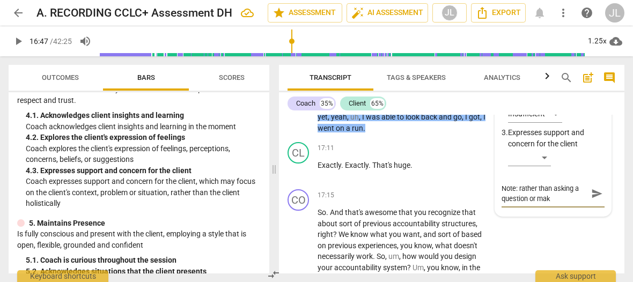
type textarea "Note: rather than asking a question or [PERSON_NAME]"
type textarea "Note: rather than asking a question or makin"
type textarea "Note: rather than asking a question or making"
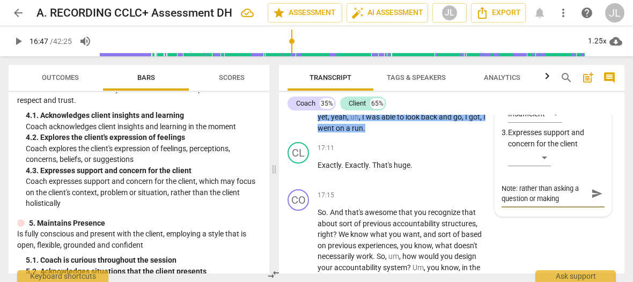
type textarea "Note: rather than asking a question or making a"
type textarea "Note: rather than asking a question or making an"
type textarea "Note: rather than asking a question or making an o"
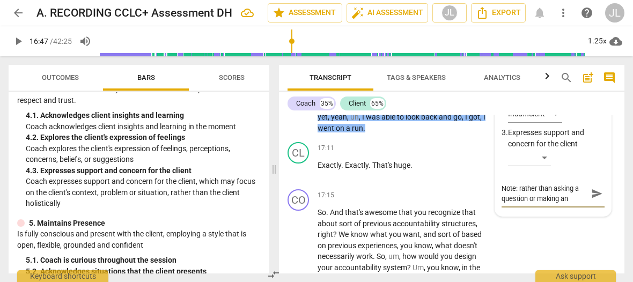
type textarea "Note: rather than asking a question or making an o"
type textarea "Note: rather than asking a question or making an ob"
type textarea "Note: rather than asking a question or making an obs"
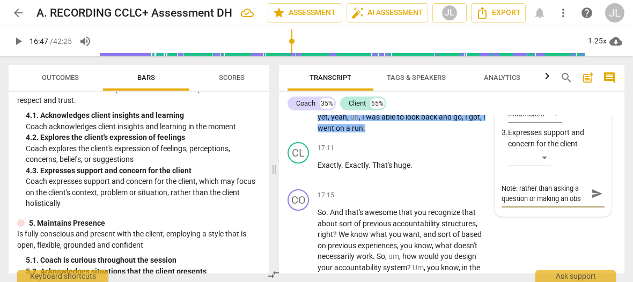
type textarea "Note: rather than asking a question or making an obse"
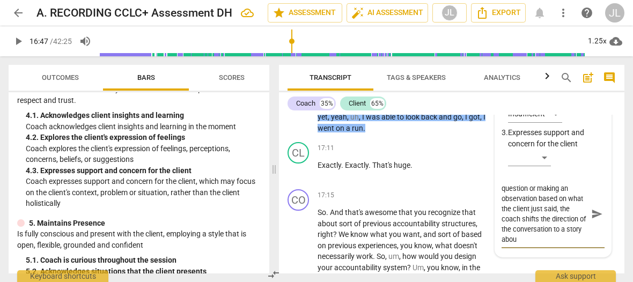
scroll to position [19, 0]
click at [302, 168] on span "play_arrow" at bounding box center [298, 170] width 13 height 13
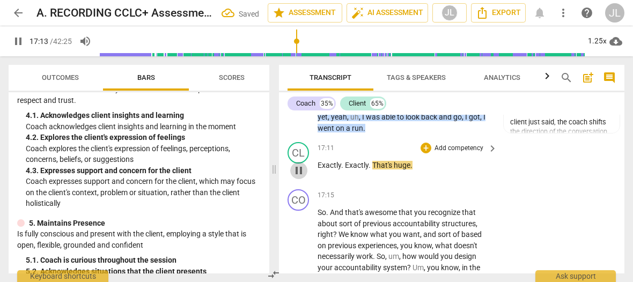
click at [302, 168] on span "pause" at bounding box center [298, 170] width 13 height 13
click at [370, 163] on span "." at bounding box center [371, 165] width 4 height 9
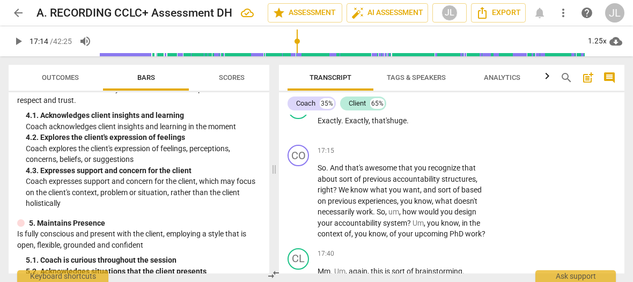
scroll to position [4487, 0]
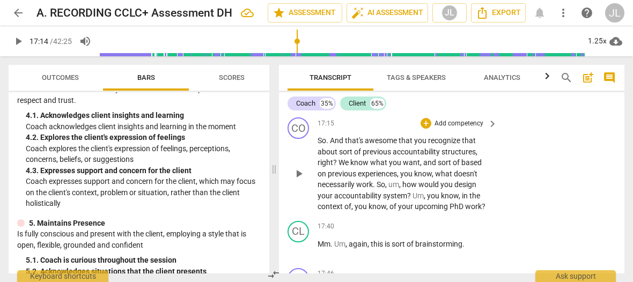
click at [328, 140] on span "." at bounding box center [328, 140] width 4 height 9
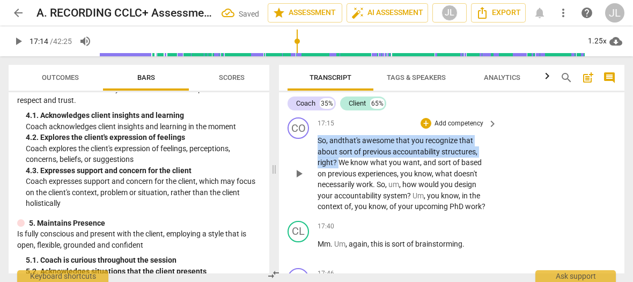
drag, startPoint x: 337, startPoint y: 160, endPoint x: 319, endPoint y: 138, distance: 28.6
click at [319, 138] on p "So, and that's awesome that you recognize that about sort of previous accountab…" at bounding box center [405, 173] width 174 height 77
click at [349, 149] on div "+" at bounding box center [347, 147] width 11 height 11
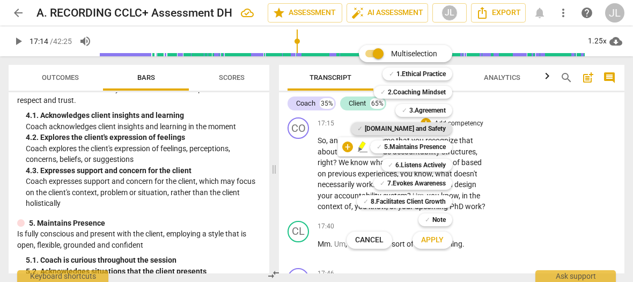
click at [420, 127] on b "[DOMAIN_NAME] and Safety" at bounding box center [405, 128] width 81 height 13
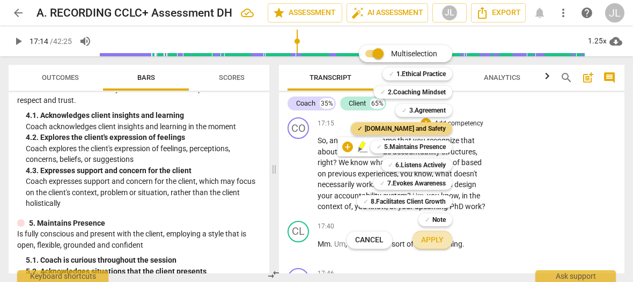
click at [440, 237] on span "Apply" at bounding box center [432, 240] width 23 height 11
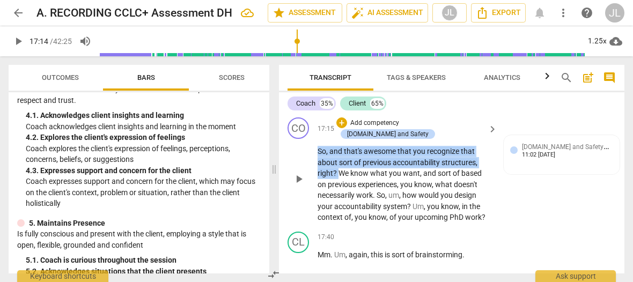
drag, startPoint x: 340, startPoint y: 161, endPoint x: 316, endPoint y: 139, distance: 32.7
click at [316, 139] on div "CO play_arrow pause 17:15 + Add competency [DOMAIN_NAME] and Safety keyboard_ar…" at bounding box center [452, 170] width 346 height 114
click at [350, 148] on div "+" at bounding box center [347, 147] width 11 height 11
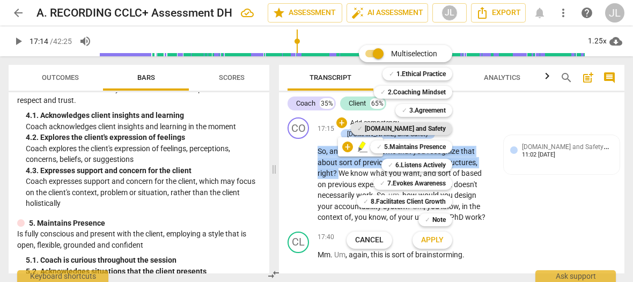
click at [418, 128] on b "[DOMAIN_NAME] and Safety" at bounding box center [405, 128] width 81 height 13
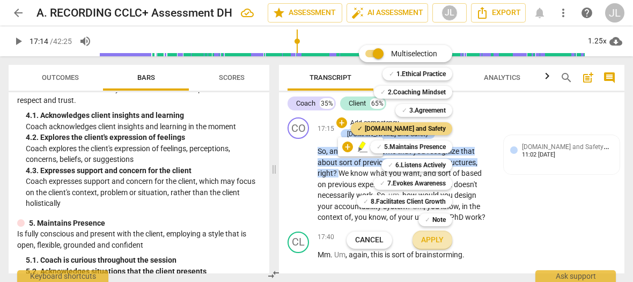
click at [433, 241] on span "Apply" at bounding box center [432, 240] width 23 height 11
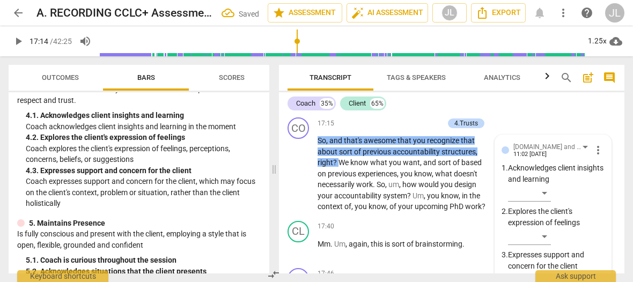
scroll to position [4601, 0]
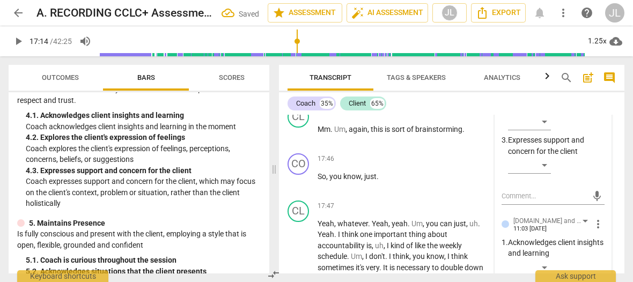
click at [590, 247] on p "Acknowledges client insights and learning" at bounding box center [556, 248] width 97 height 22
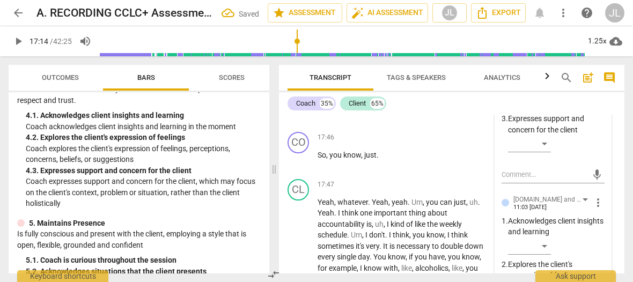
scroll to position [4644, 0]
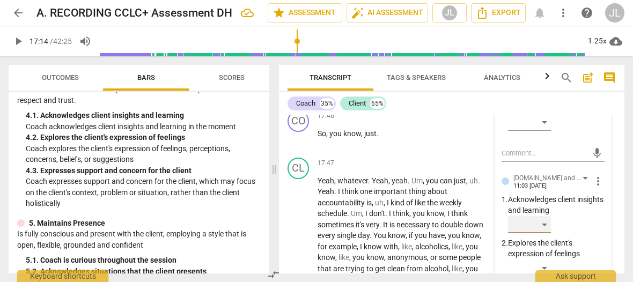
click at [541, 224] on div "​" at bounding box center [529, 224] width 43 height 17
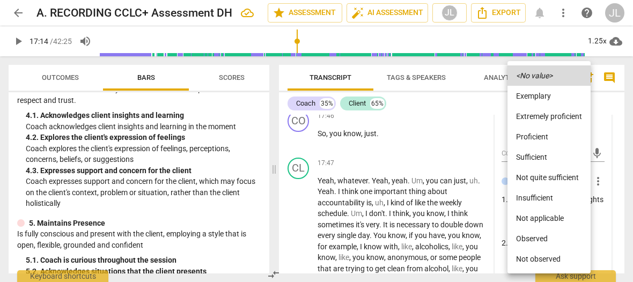
click at [536, 175] on li "Not quite sufficient" at bounding box center [549, 177] width 83 height 20
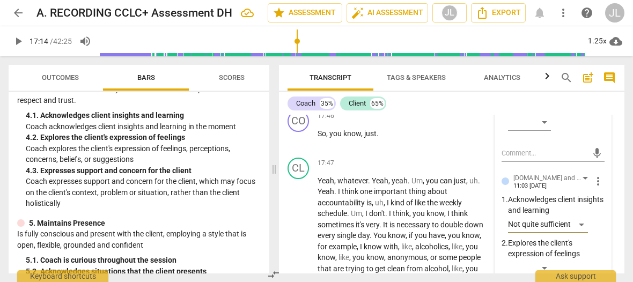
click at [591, 252] on p "Explores the client's expression of feelings" at bounding box center [556, 249] width 97 height 22
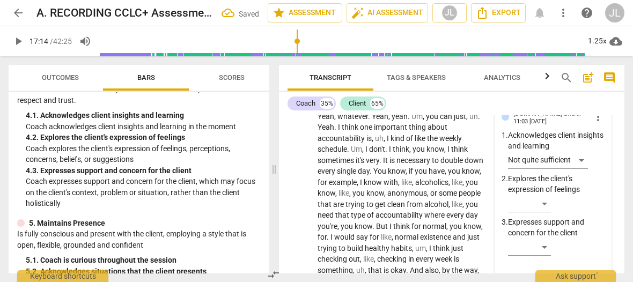
scroll to position [4730, 0]
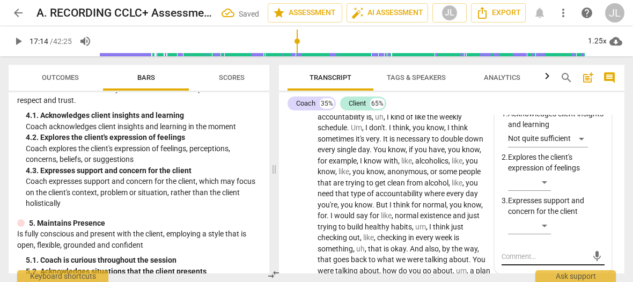
click at [506, 255] on textarea at bounding box center [545, 257] width 86 height 10
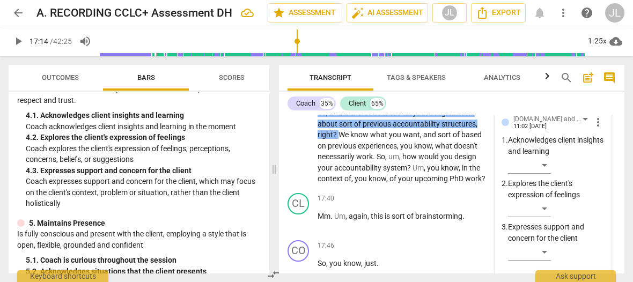
scroll to position [4459, 0]
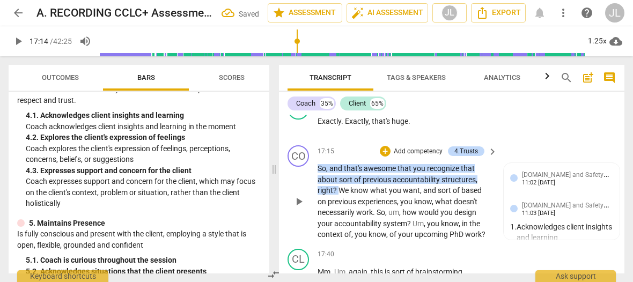
click at [290, 234] on div "CO play_arrow pause" at bounding box center [303, 192] width 30 height 95
